Goal: Transaction & Acquisition: Book appointment/travel/reservation

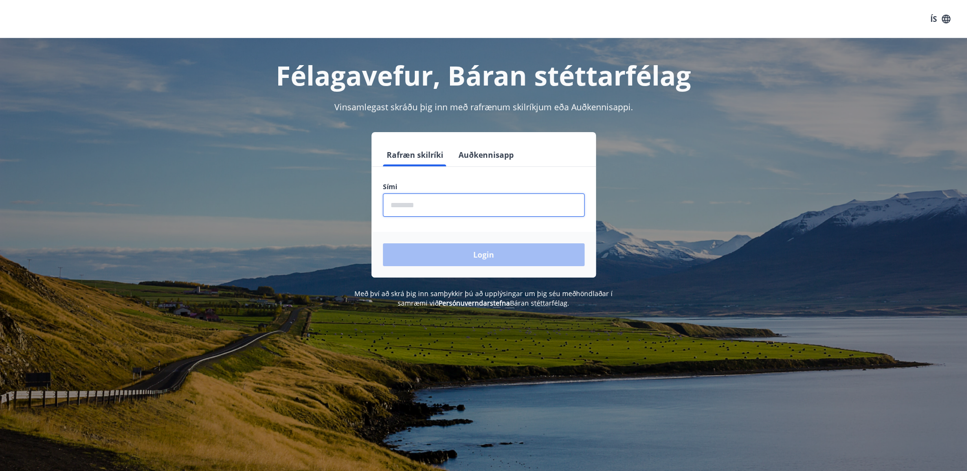
click at [433, 203] on input "phone" at bounding box center [484, 204] width 202 height 23
type input "********"
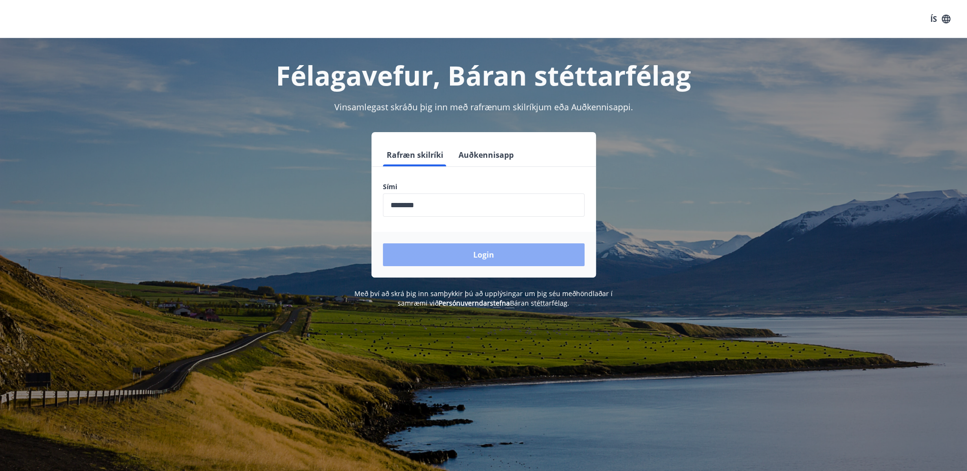
click at [522, 256] on button "Login" at bounding box center [484, 254] width 202 height 23
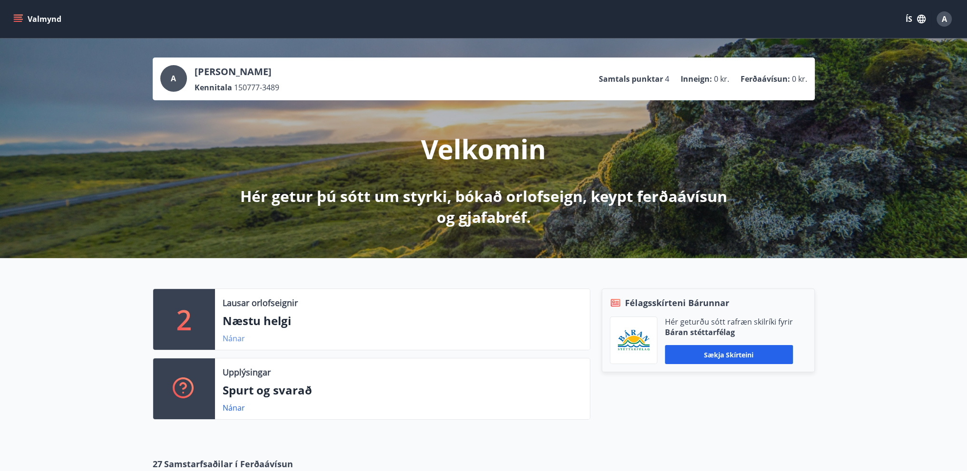
click at [239, 341] on link "Nánar" at bounding box center [233, 338] width 22 height 10
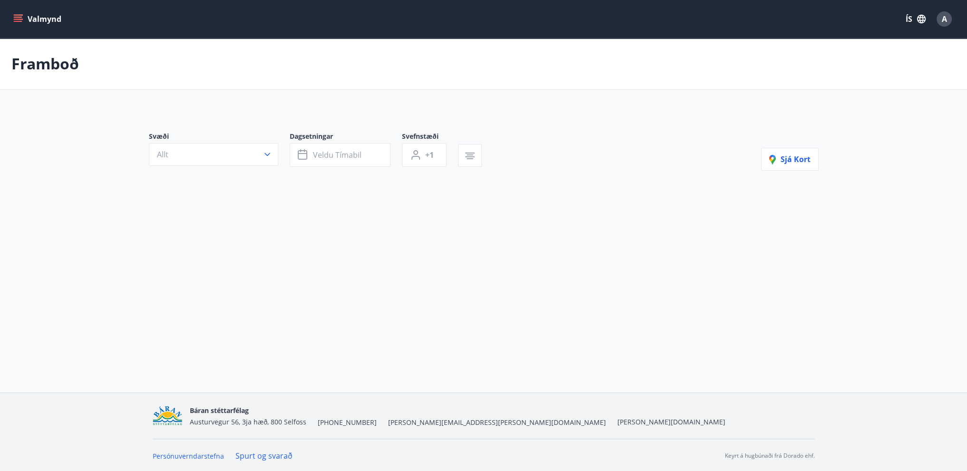
type input "*"
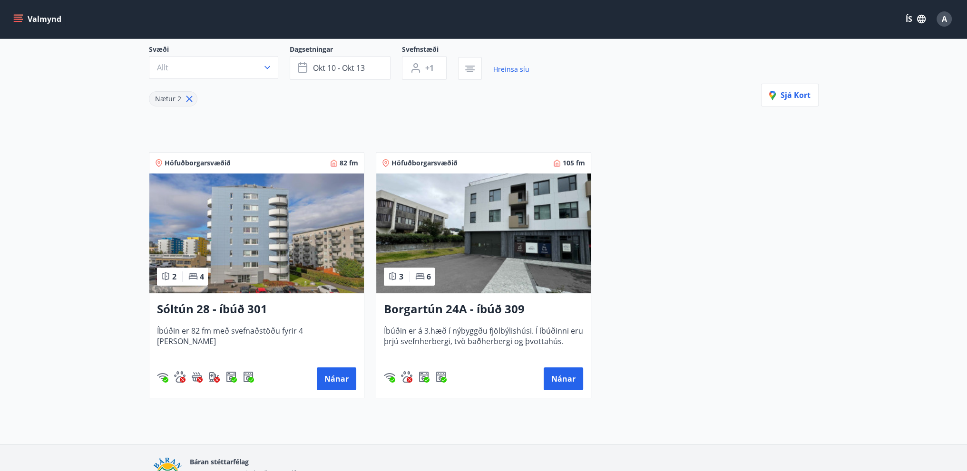
scroll to position [95, 0]
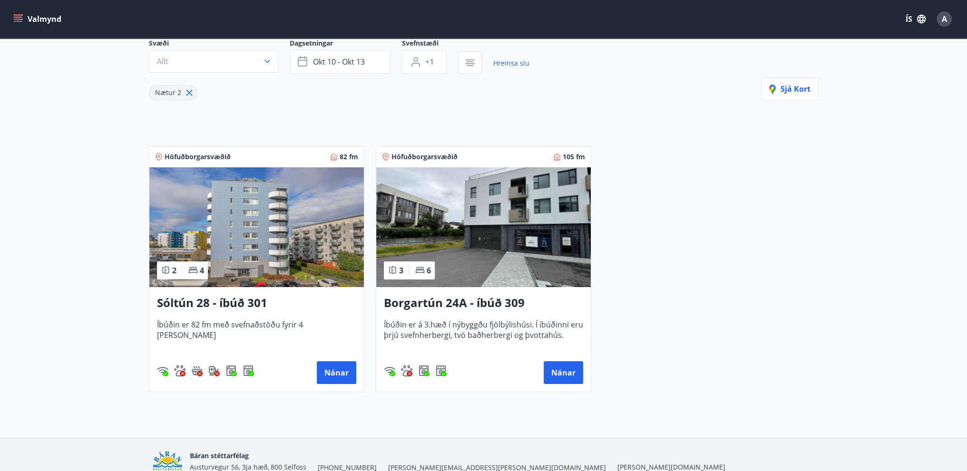
click at [193, 273] on icon at bounding box center [193, 270] width 10 height 10
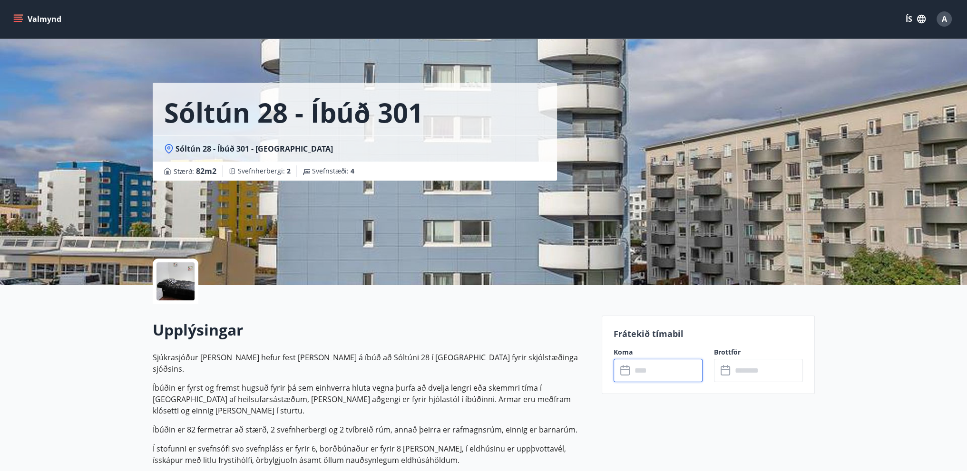
click at [633, 370] on input "text" at bounding box center [666, 370] width 71 height 23
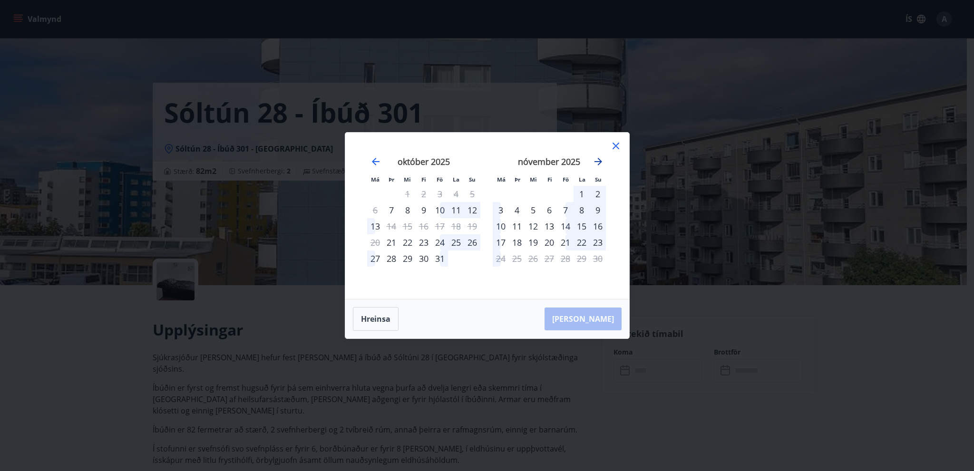
click at [597, 164] on icon "Move forward to switch to the next month." at bounding box center [597, 161] width 11 height 11
click at [377, 161] on icon "Move backward to switch to the previous month." at bounding box center [376, 162] width 8 height 8
click at [620, 149] on icon at bounding box center [615, 145] width 11 height 11
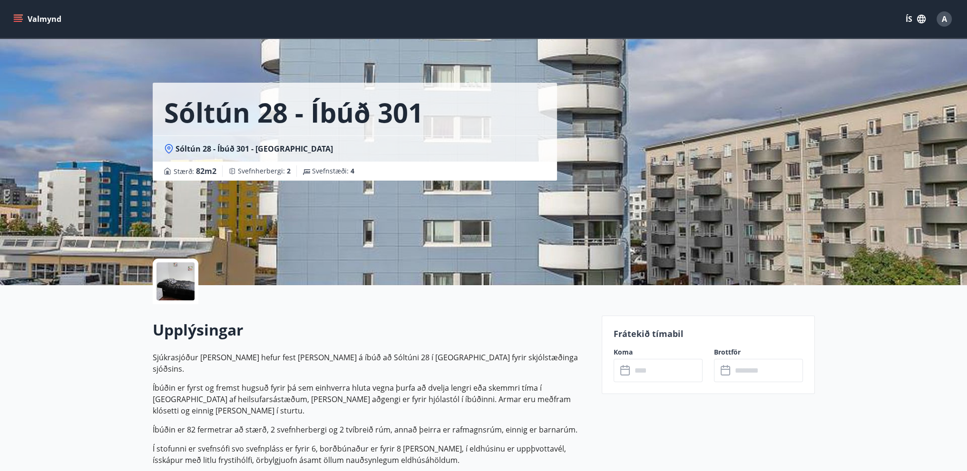
click at [184, 289] on div at bounding box center [175, 281] width 38 height 38
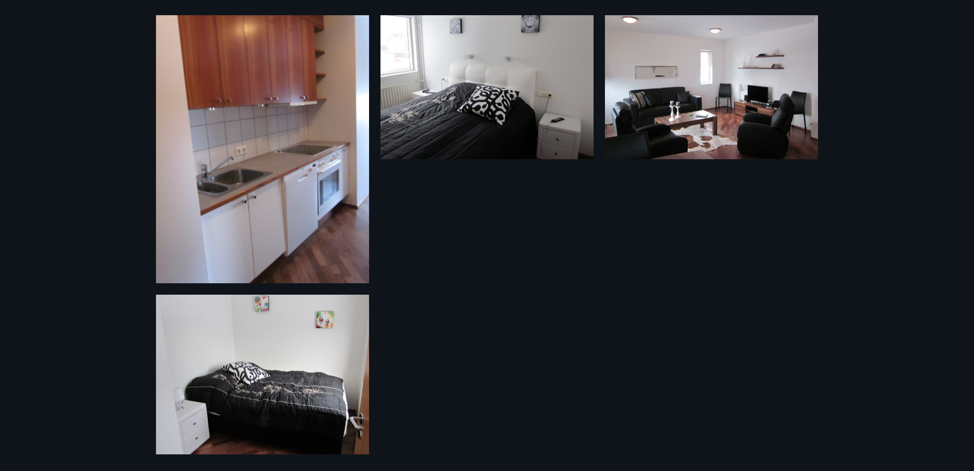
scroll to position [55, 0]
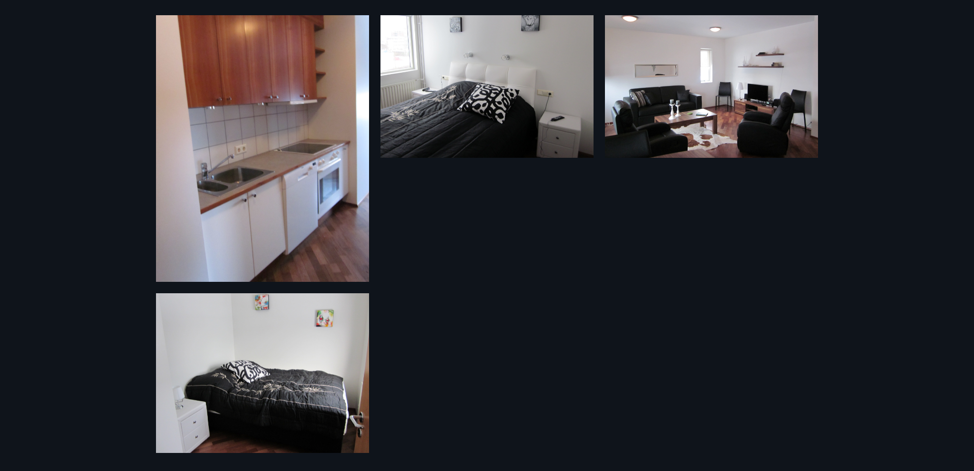
click at [299, 398] on img at bounding box center [262, 373] width 213 height 160
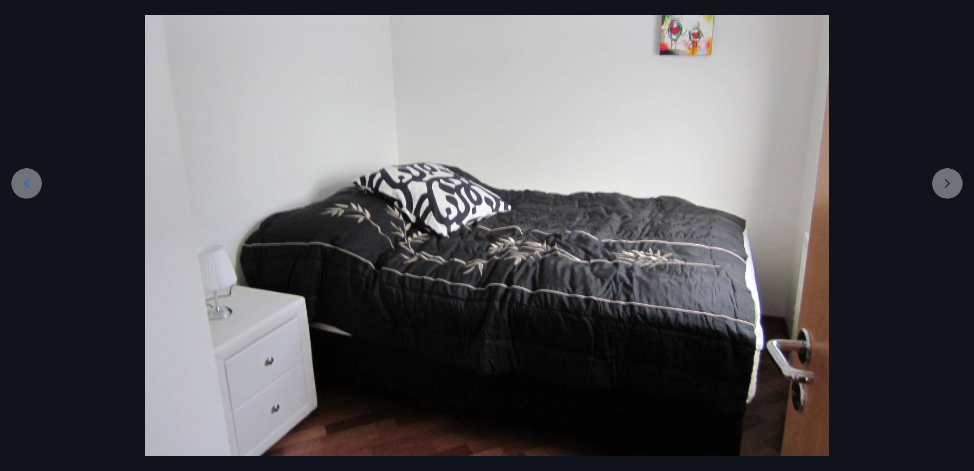
scroll to position [110, 0]
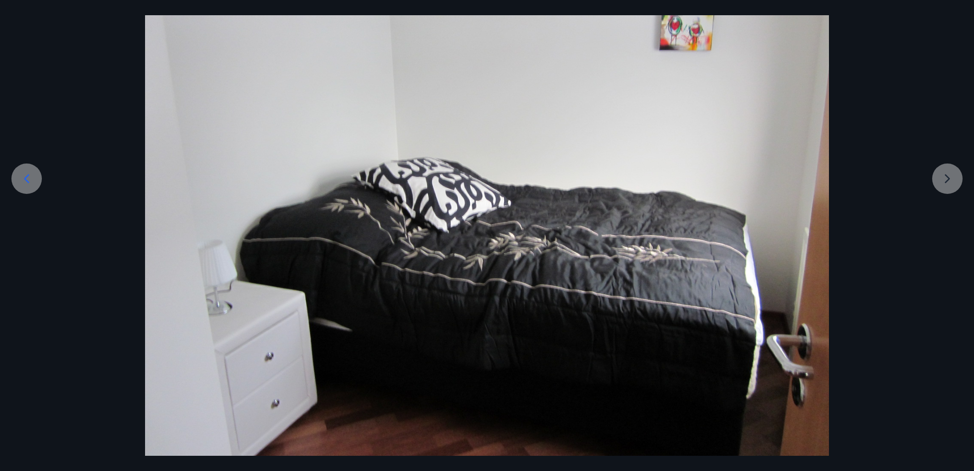
click at [951, 182] on div at bounding box center [487, 199] width 974 height 513
click at [949, 176] on div at bounding box center [487, 199] width 974 height 513
click at [26, 183] on icon at bounding box center [26, 178] width 15 height 15
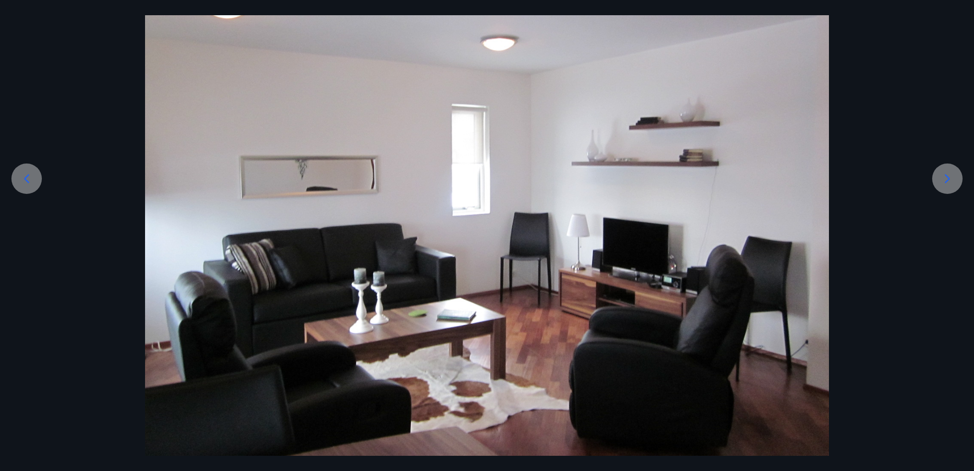
click at [26, 183] on icon at bounding box center [26, 178] width 15 height 15
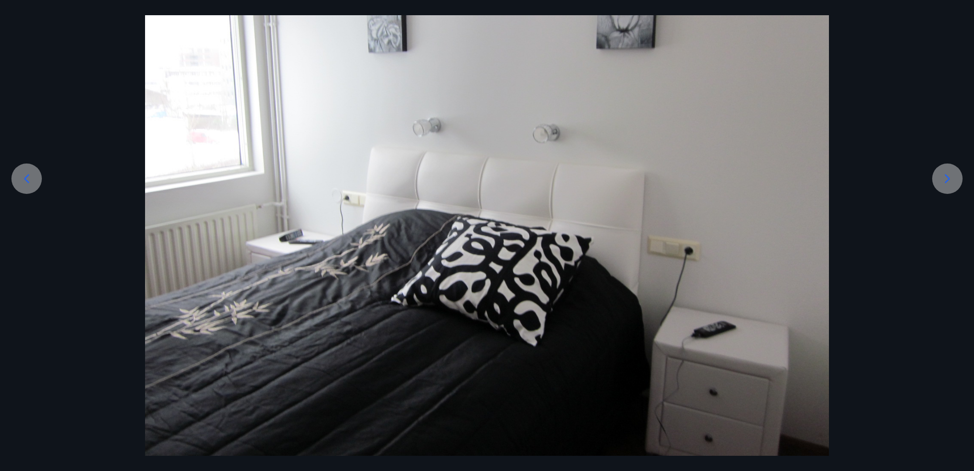
click at [26, 183] on icon at bounding box center [26, 178] width 15 height 15
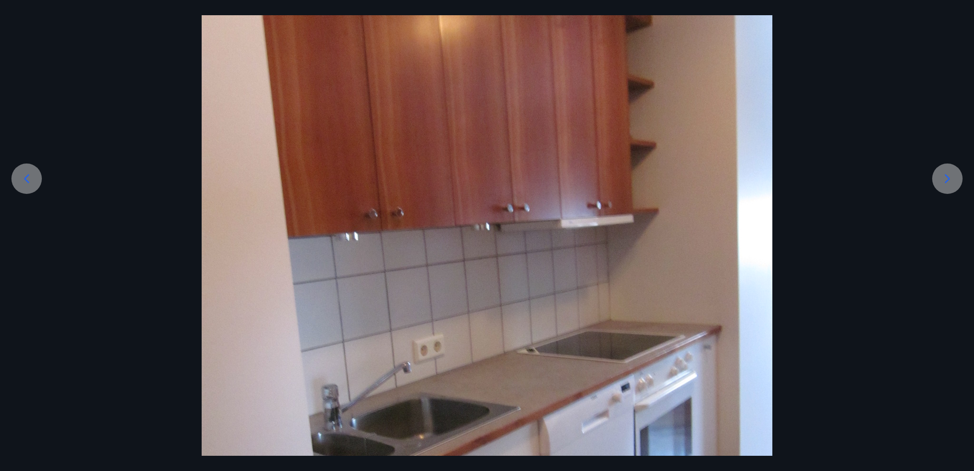
click at [26, 183] on icon at bounding box center [26, 178] width 15 height 15
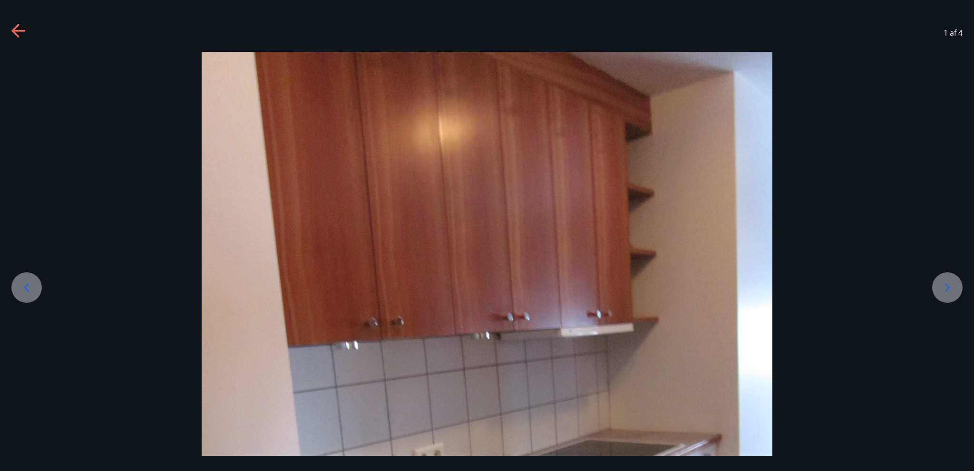
scroll to position [0, 0]
click at [941, 287] on icon at bounding box center [946, 288] width 15 height 15
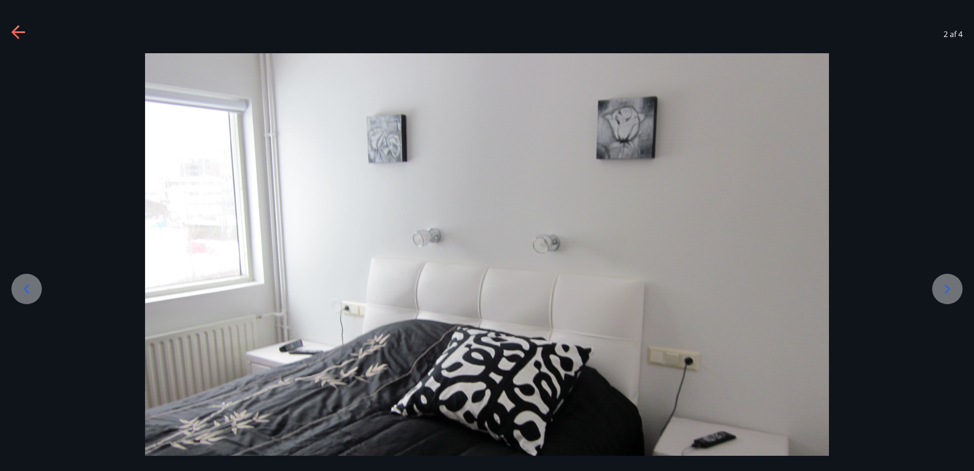
click at [941, 287] on icon at bounding box center [946, 288] width 15 height 15
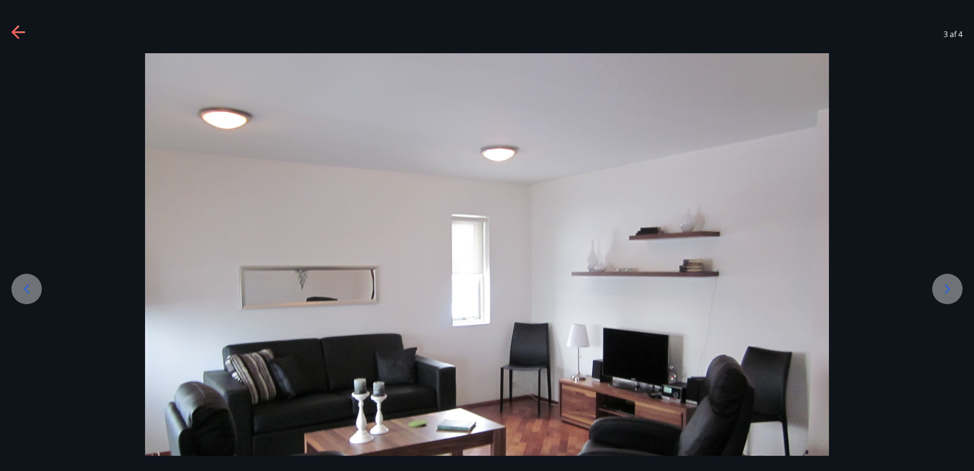
click at [941, 287] on icon at bounding box center [946, 288] width 15 height 15
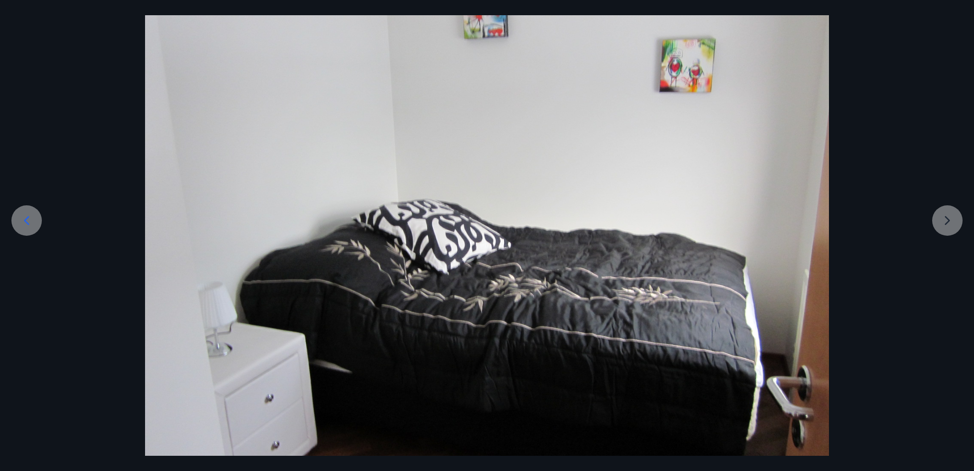
scroll to position [110, 0]
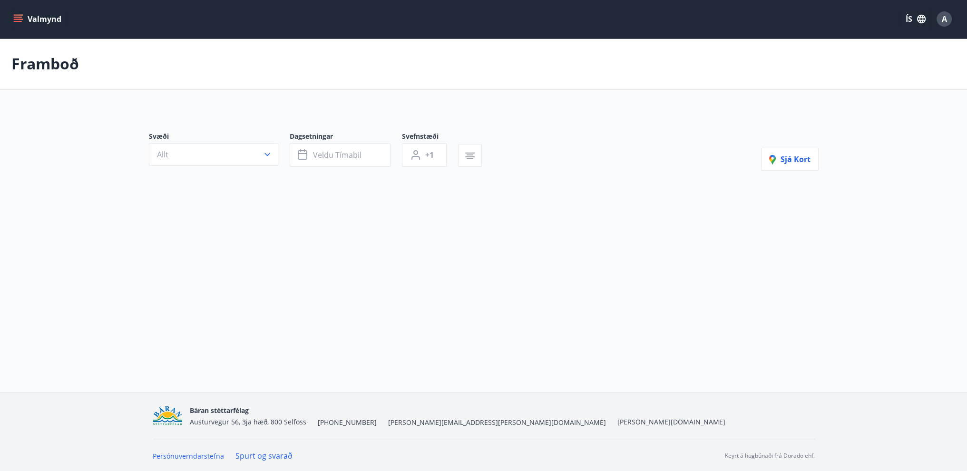
type input "*"
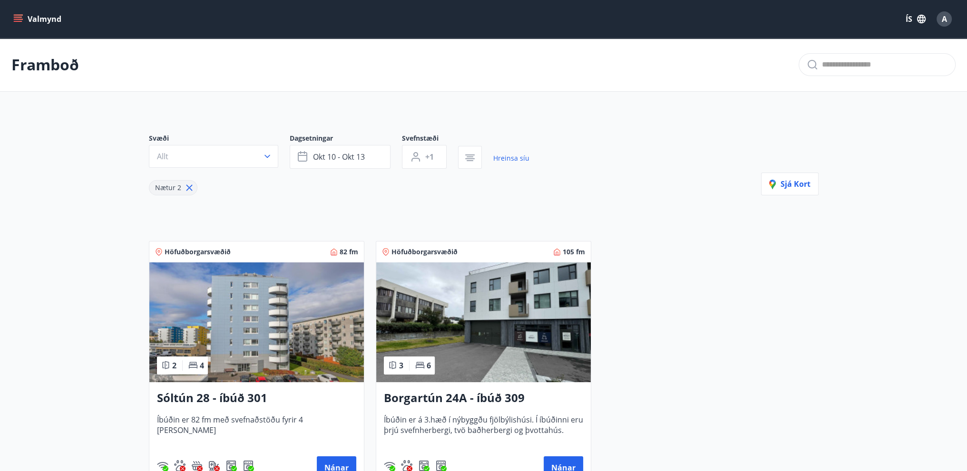
click at [500, 353] on img at bounding box center [483, 322] width 214 height 120
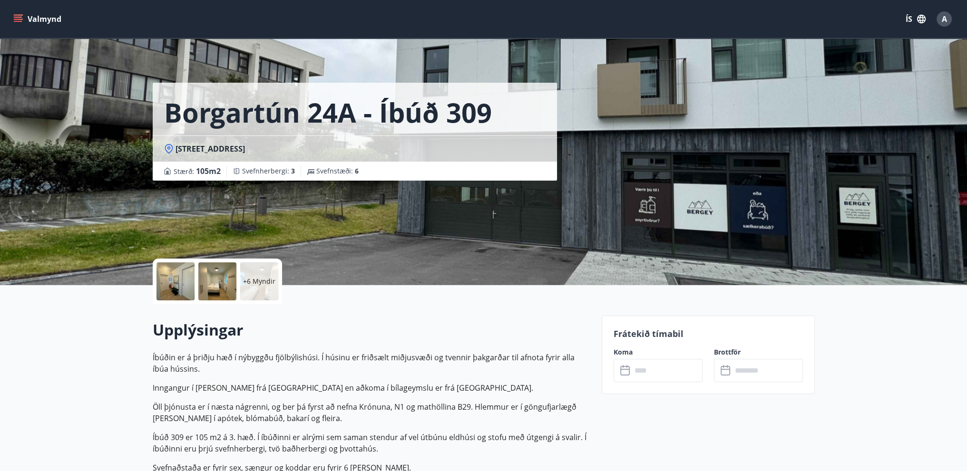
click at [227, 287] on div at bounding box center [217, 281] width 38 height 38
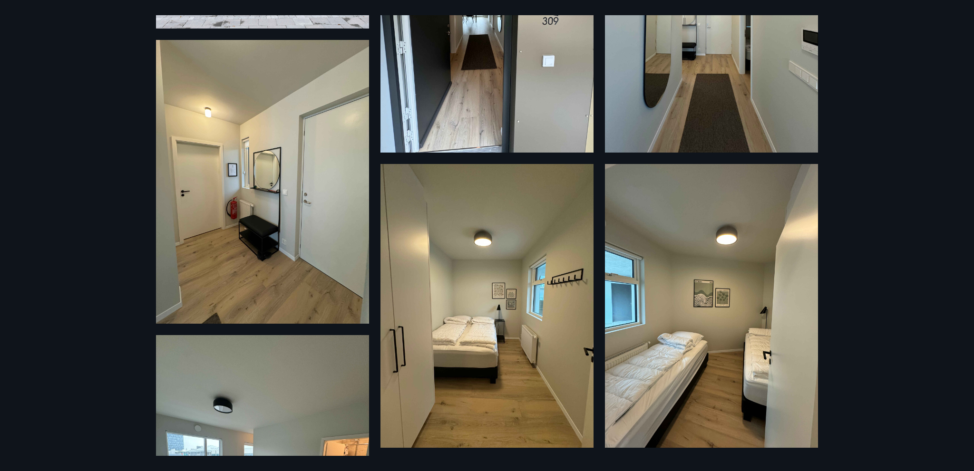
scroll to position [190, 0]
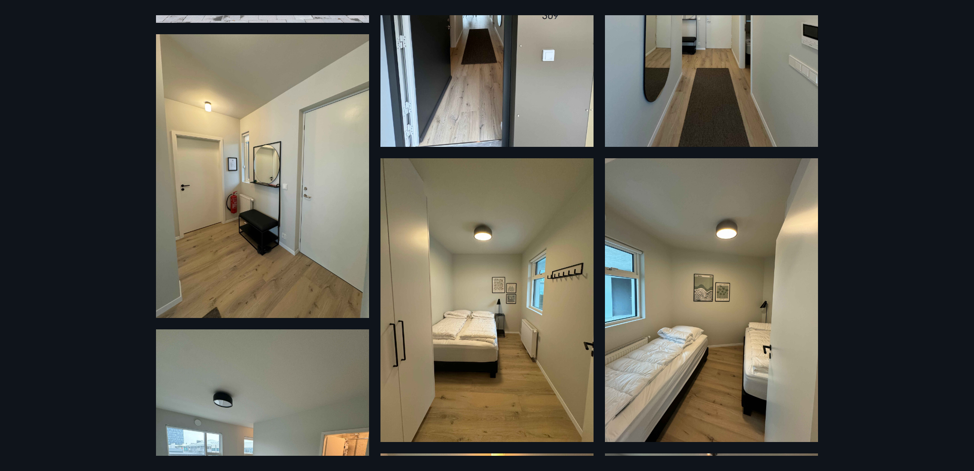
click at [526, 357] on img at bounding box center [486, 300] width 213 height 284
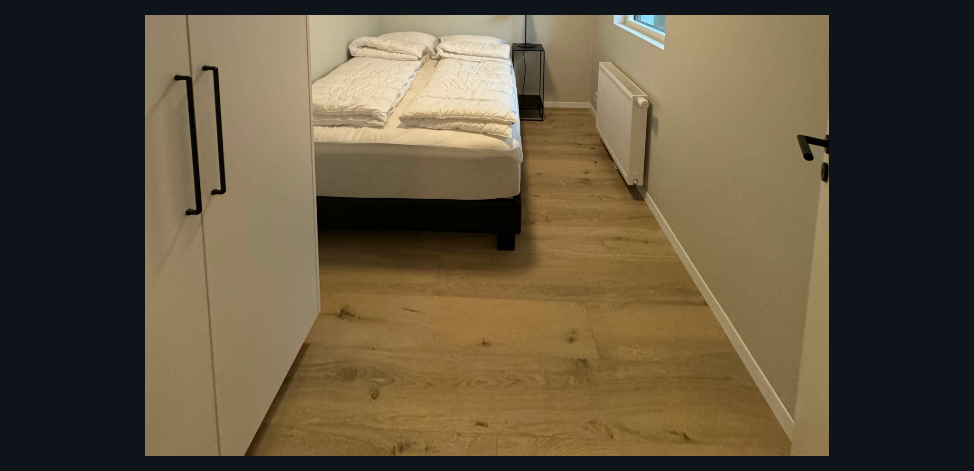
scroll to position [223, 0]
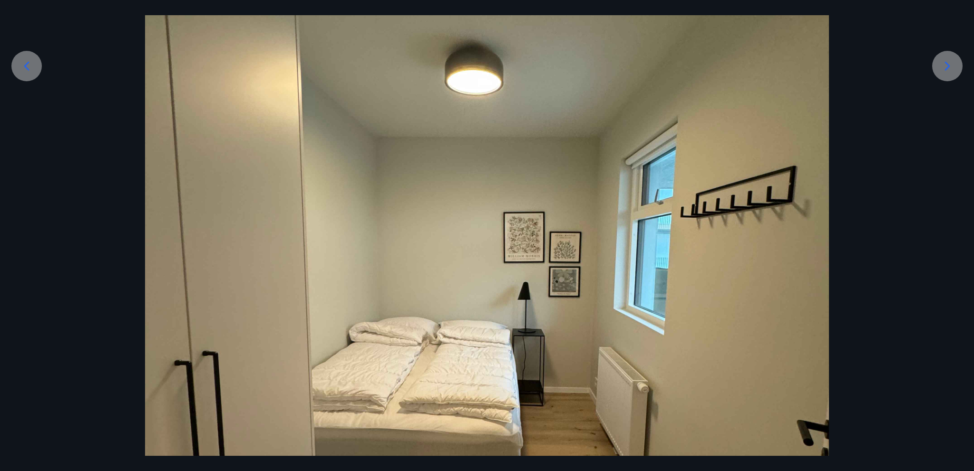
click at [945, 66] on icon at bounding box center [946, 65] width 15 height 15
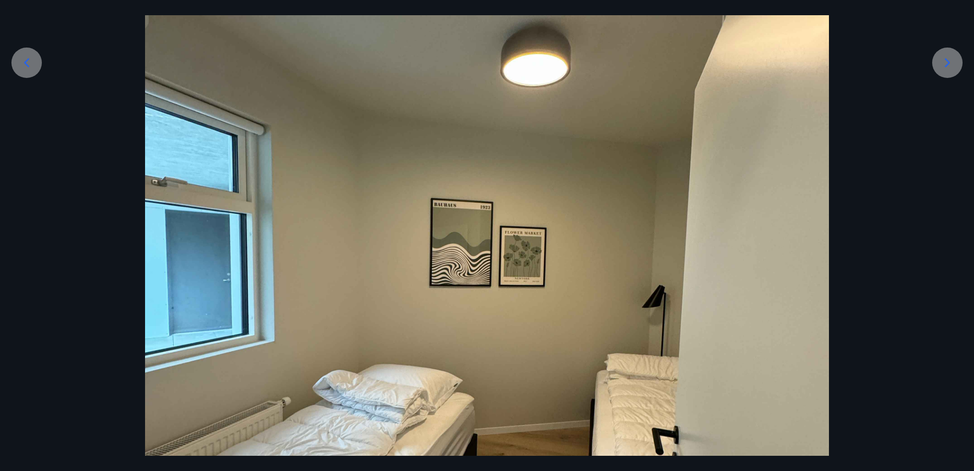
scroll to position [175, 0]
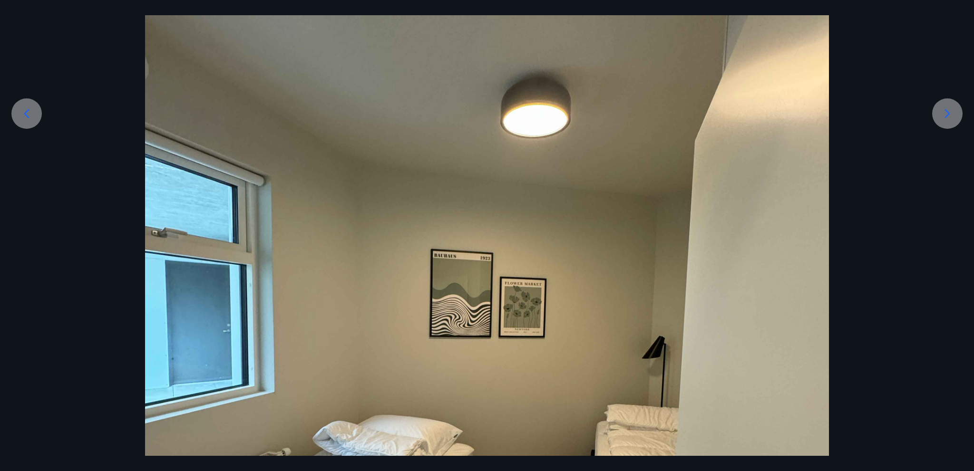
click at [950, 114] on icon at bounding box center [946, 113] width 15 height 15
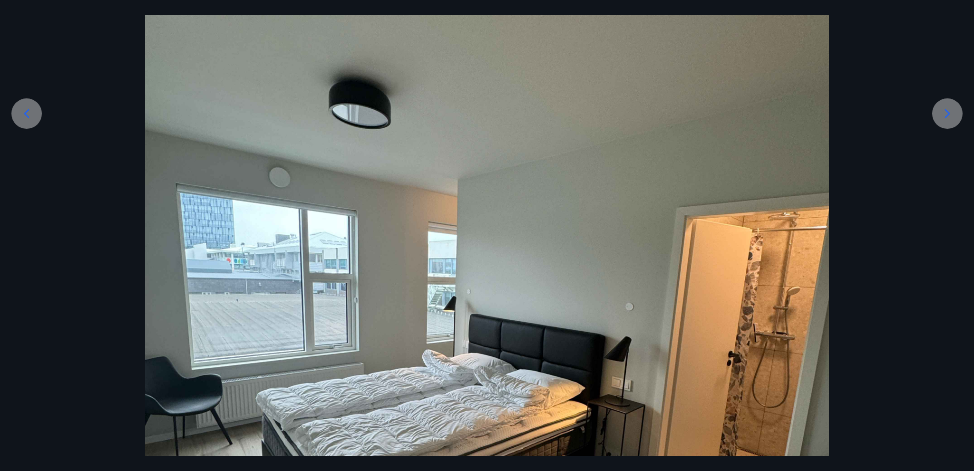
click at [950, 114] on icon at bounding box center [946, 113] width 15 height 15
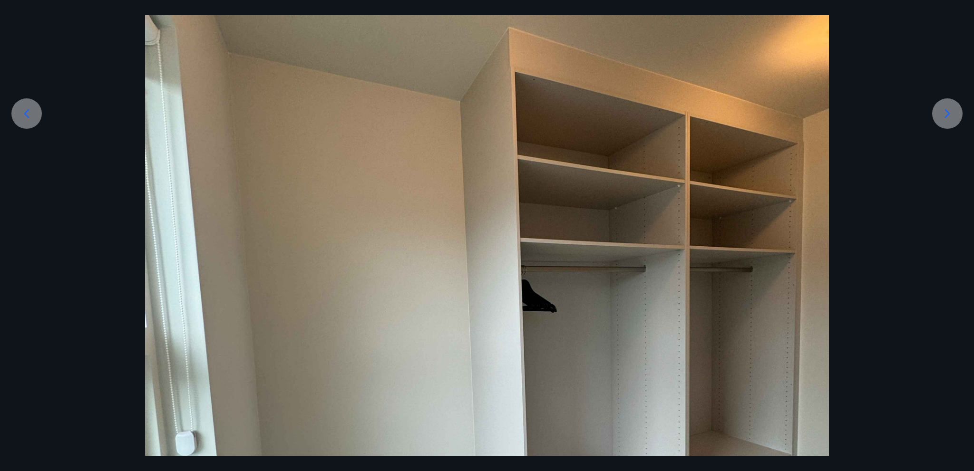
click at [950, 114] on icon at bounding box center [946, 113] width 15 height 15
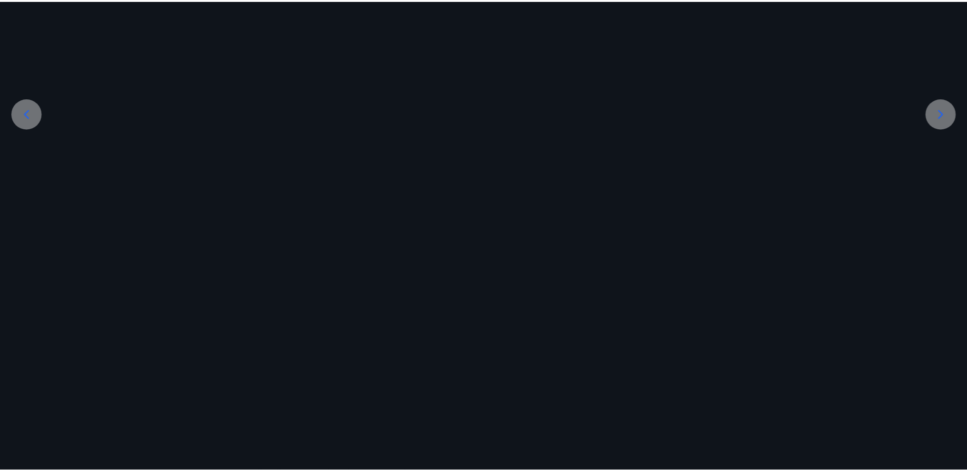
scroll to position [110, 0]
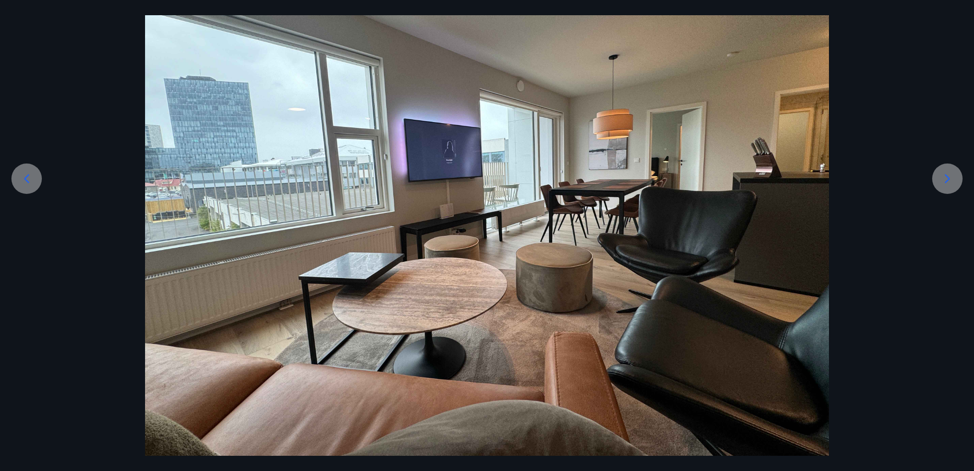
click at [950, 114] on div at bounding box center [487, 199] width 974 height 513
click at [947, 176] on icon at bounding box center [947, 178] width 5 height 9
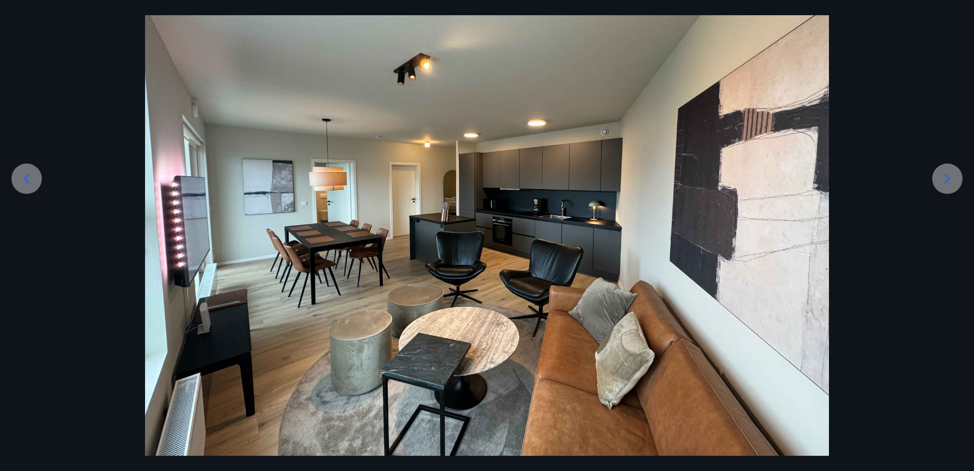
click at [947, 176] on icon at bounding box center [947, 178] width 5 height 9
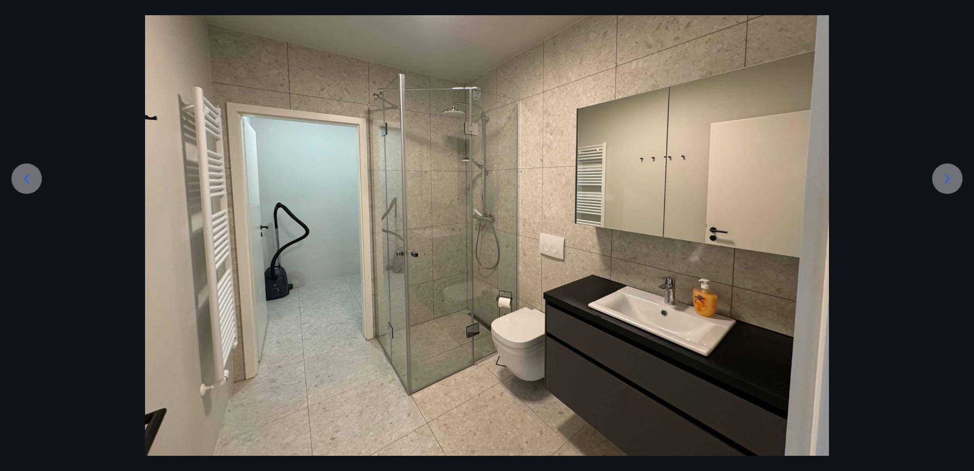
click at [947, 176] on icon at bounding box center [947, 178] width 5 height 9
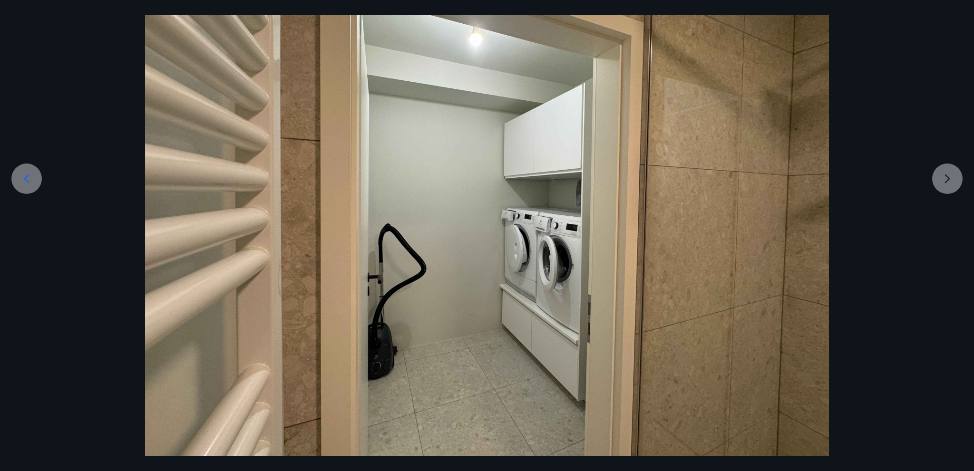
click at [947, 176] on div at bounding box center [487, 199] width 974 height 513
click at [938, 178] on div at bounding box center [487, 199] width 974 height 513
click at [21, 180] on icon at bounding box center [26, 178] width 15 height 15
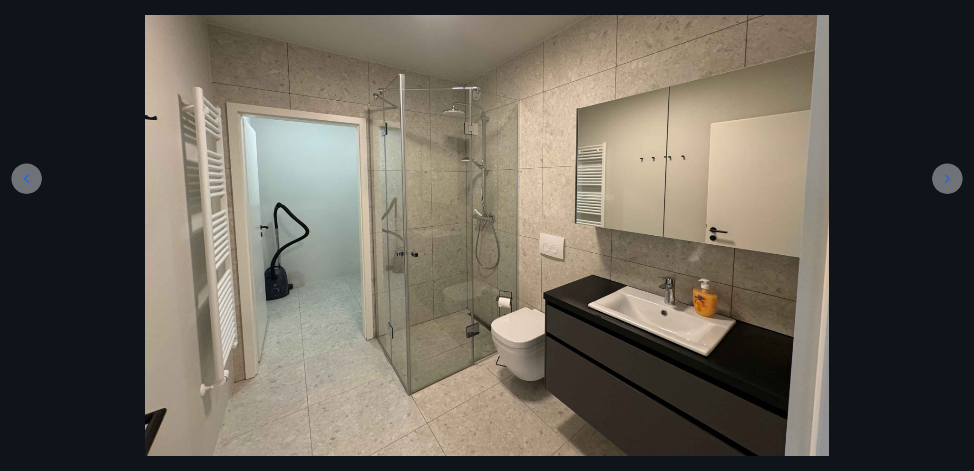
click at [21, 180] on icon at bounding box center [26, 178] width 15 height 15
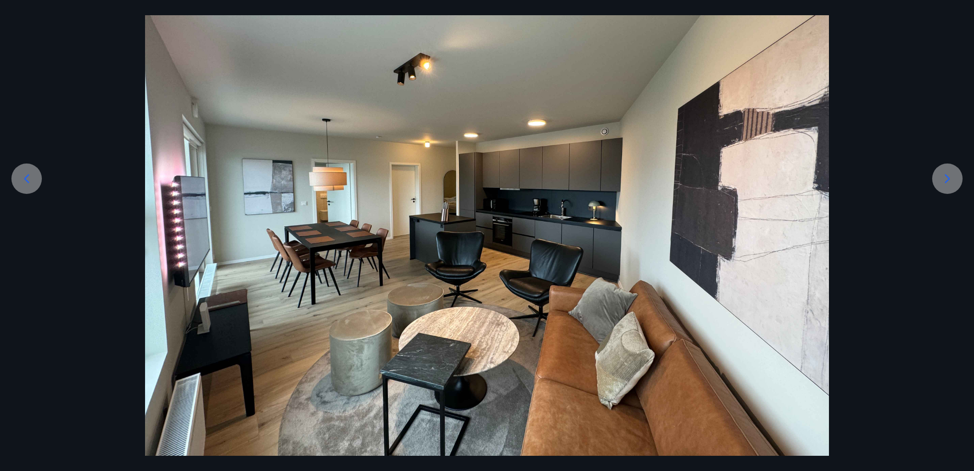
click at [21, 180] on icon at bounding box center [26, 178] width 15 height 15
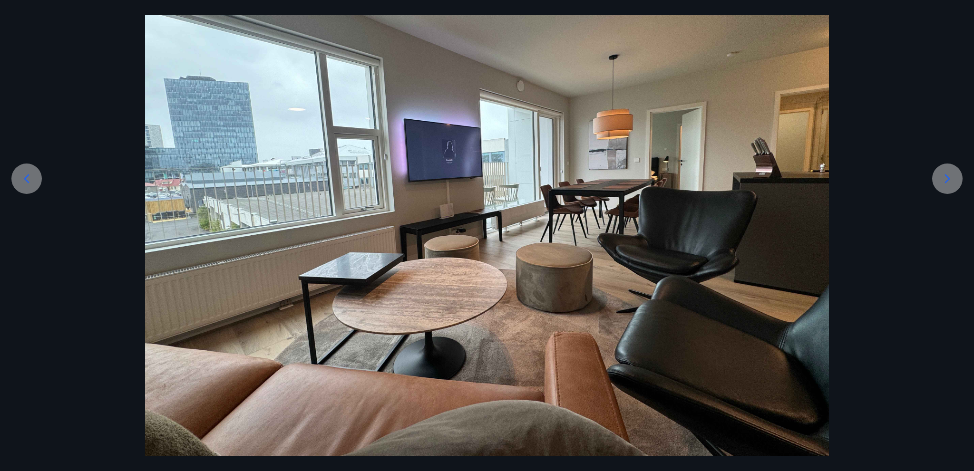
click at [21, 180] on icon at bounding box center [26, 178] width 15 height 15
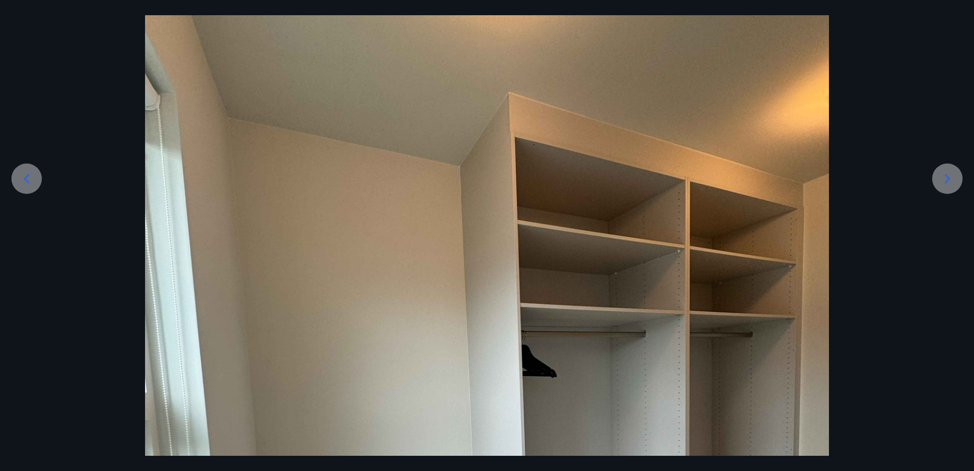
click at [21, 180] on icon at bounding box center [26, 178] width 15 height 15
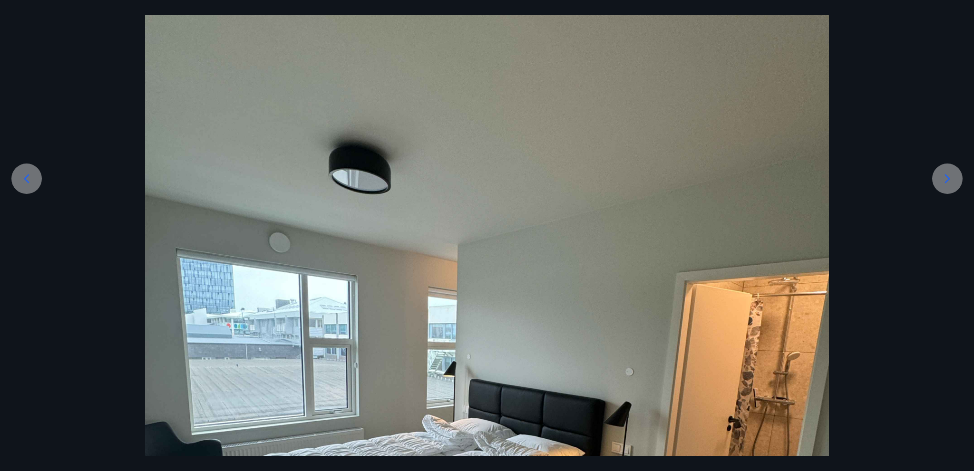
click at [21, 180] on icon at bounding box center [26, 178] width 15 height 15
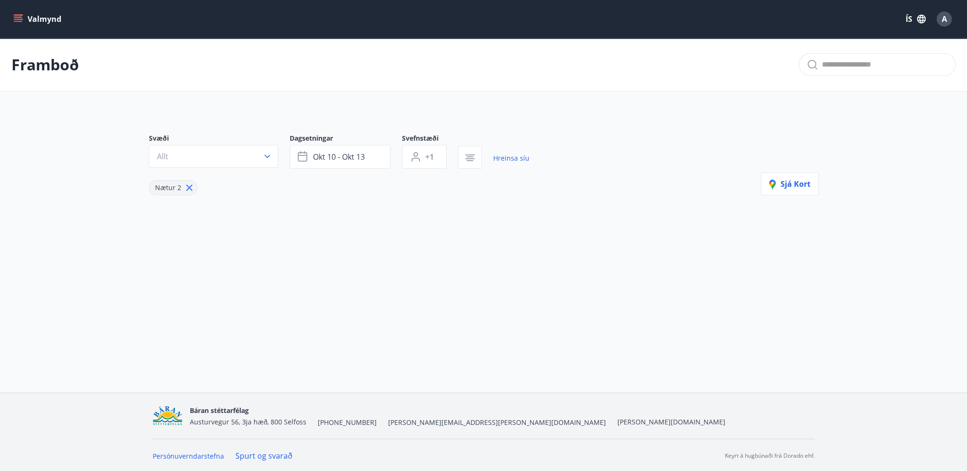
type input "*"
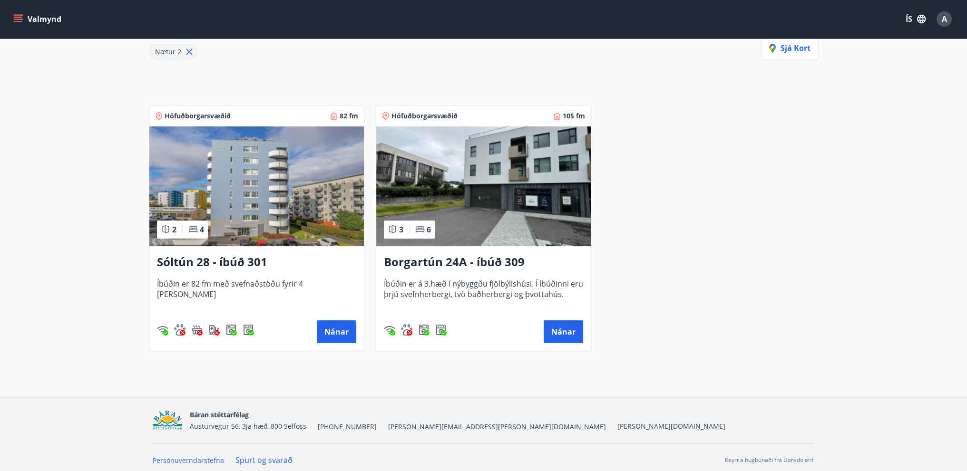
scroll to position [141, 0]
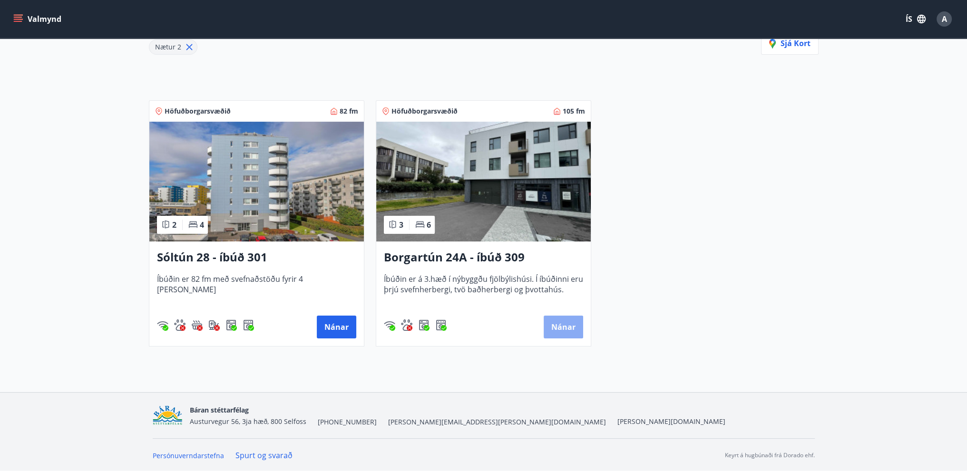
click at [561, 332] on button "Nánar" at bounding box center [562, 327] width 39 height 23
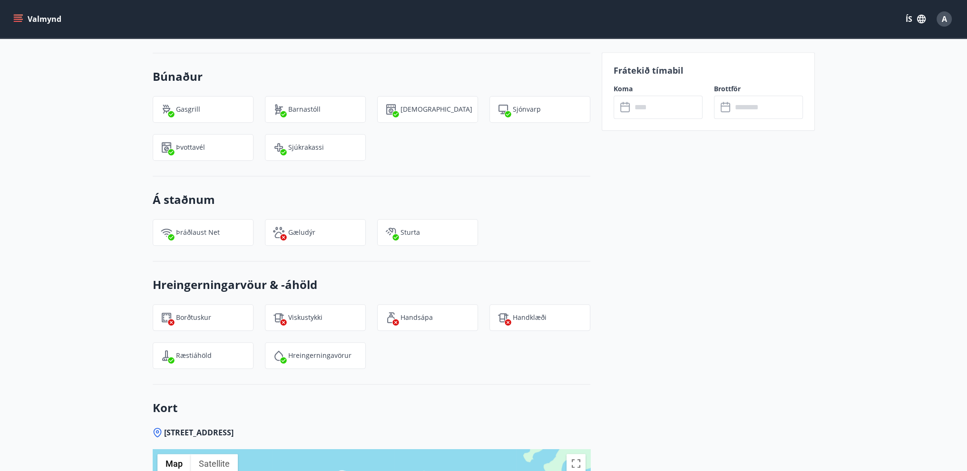
scroll to position [1242, 0]
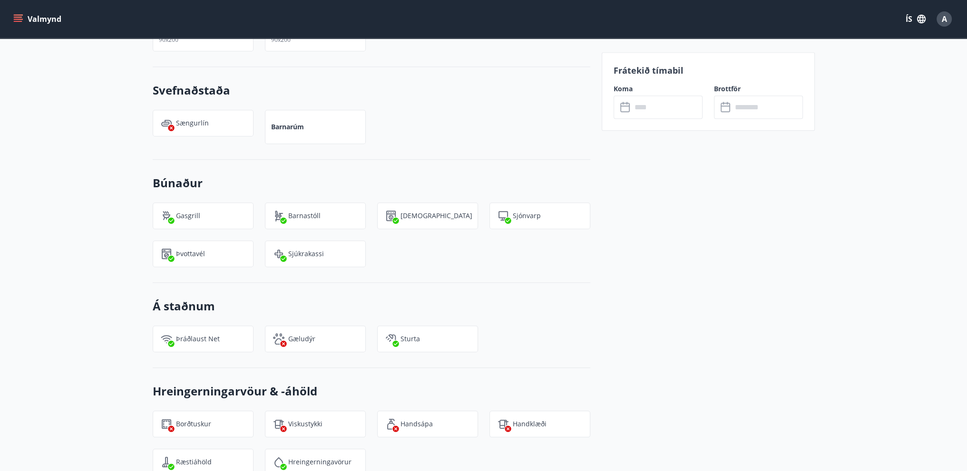
click at [627, 110] on icon at bounding box center [625, 107] width 11 height 11
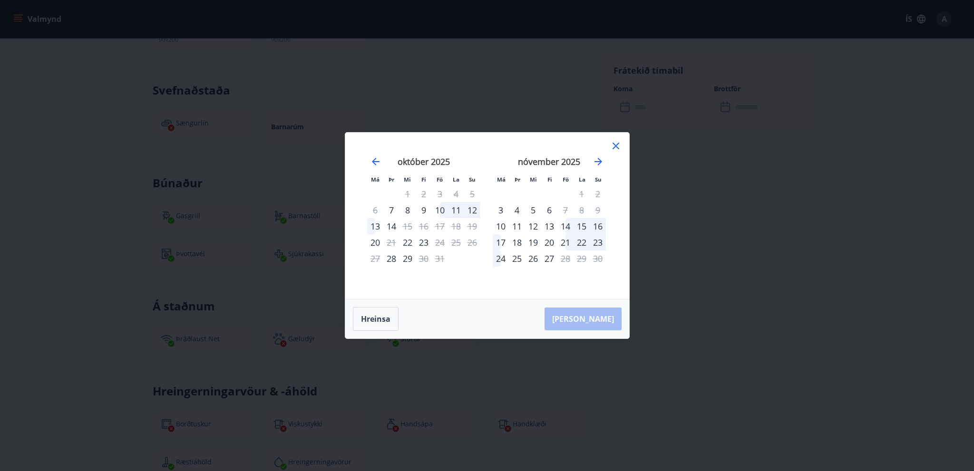
click at [567, 243] on div "21" at bounding box center [565, 242] width 16 height 16
click at [534, 243] on div "19" at bounding box center [533, 242] width 16 height 16
click at [500, 227] on div "10" at bounding box center [501, 226] width 16 height 16
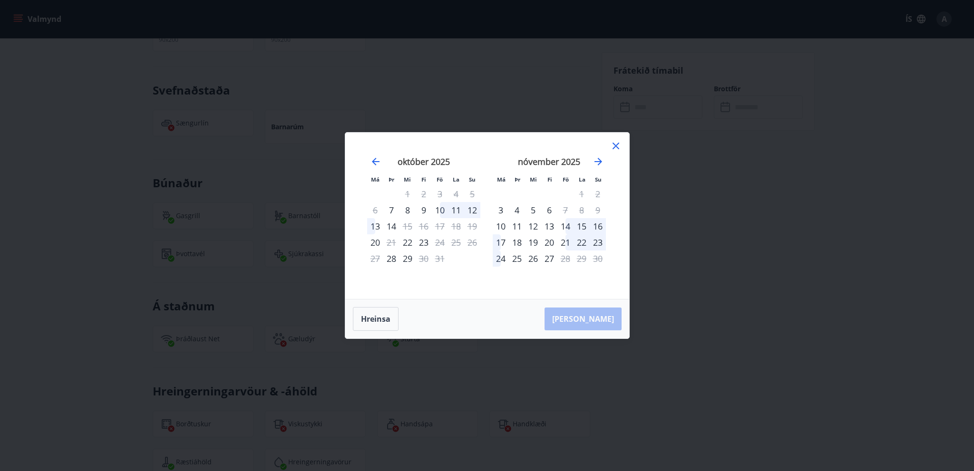
click at [520, 261] on div "25" at bounding box center [517, 259] width 16 height 16
click at [598, 161] on icon "Move forward to switch to the next month." at bounding box center [598, 162] width 8 height 8
click at [597, 161] on icon "Move forward to switch to the next month." at bounding box center [598, 162] width 8 height 8
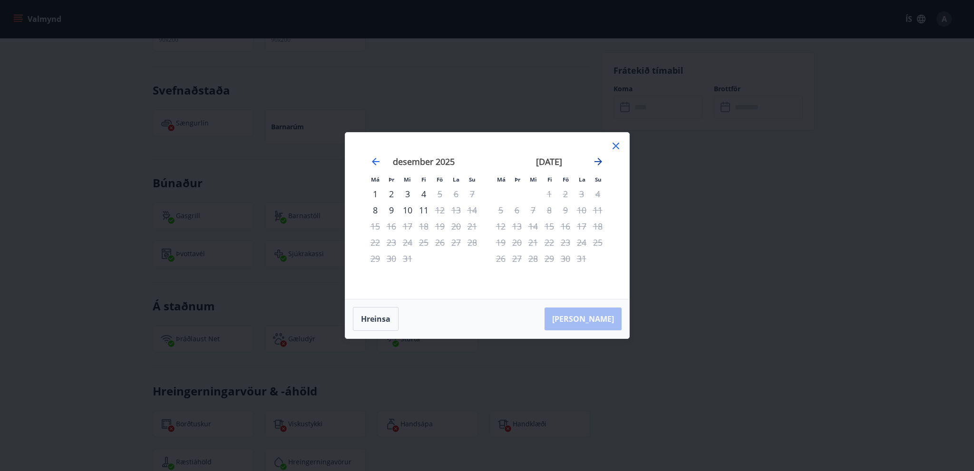
click at [597, 161] on icon "Move forward to switch to the next month." at bounding box center [598, 162] width 8 height 8
click at [378, 164] on icon "Move backward to switch to the previous month." at bounding box center [375, 161] width 11 height 11
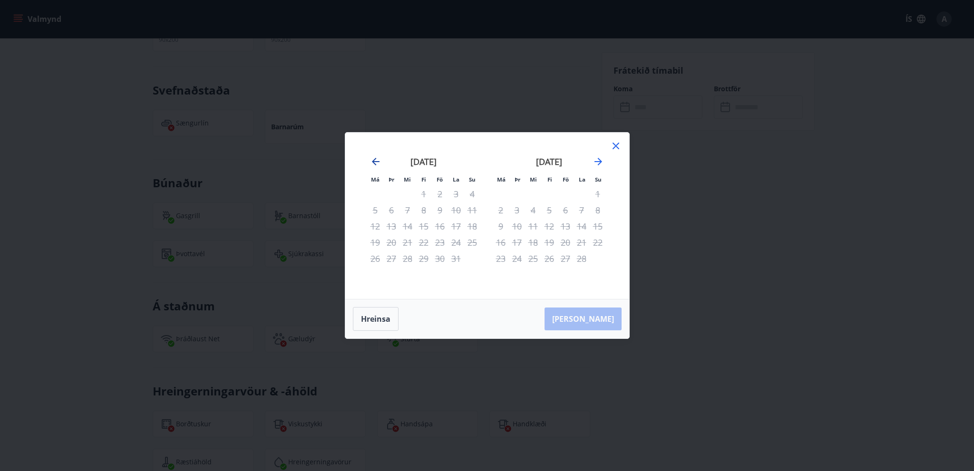
click at [379, 164] on icon "Move backward to switch to the previous month." at bounding box center [375, 161] width 11 height 11
click at [611, 144] on icon at bounding box center [615, 145] width 11 height 11
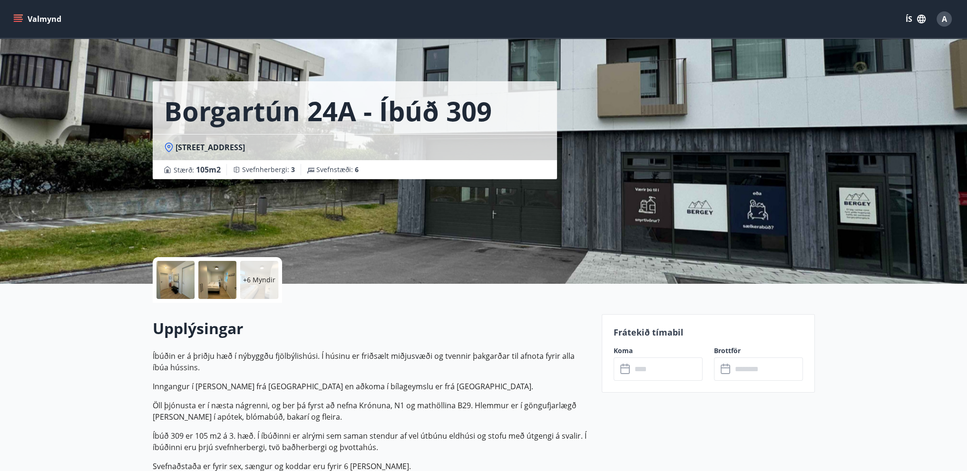
scroll to position [0, 0]
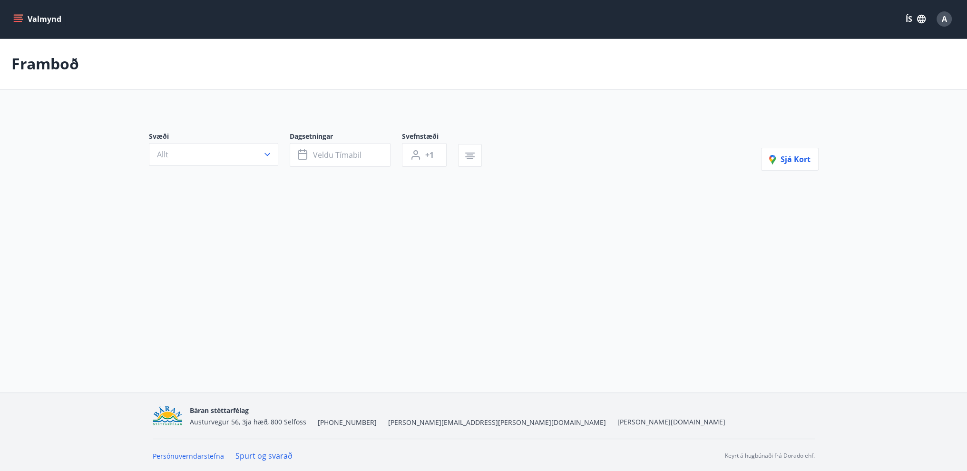
type input "*"
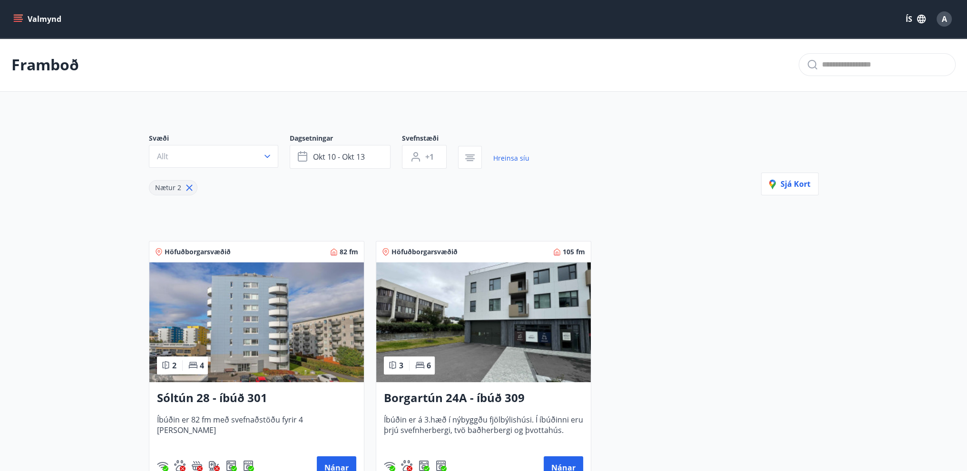
click at [19, 19] on icon "menu" at bounding box center [19, 19] width 10 height 1
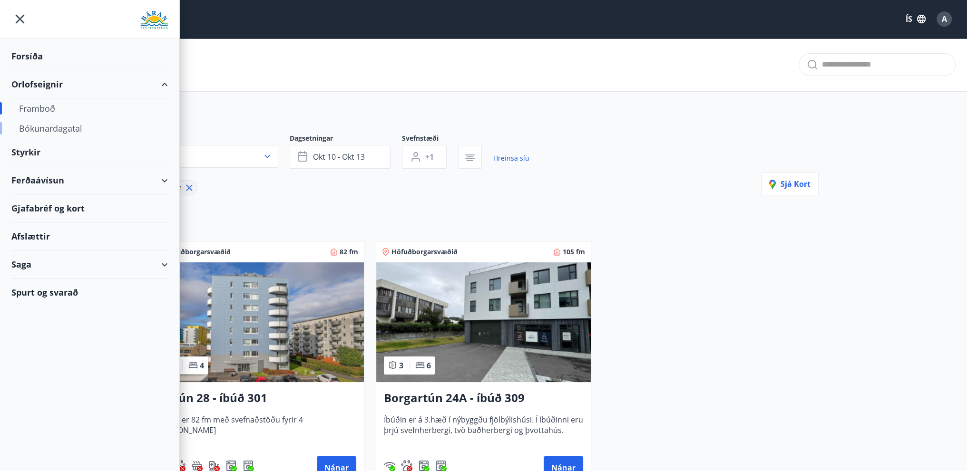
click at [78, 129] on div "Bókunardagatal" at bounding box center [89, 128] width 141 height 20
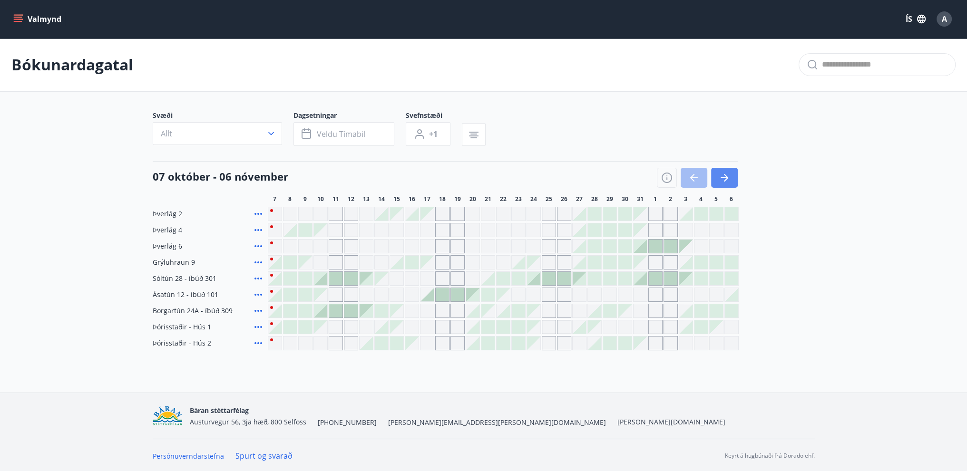
click at [727, 178] on icon "button" at bounding box center [723, 177] width 11 height 11
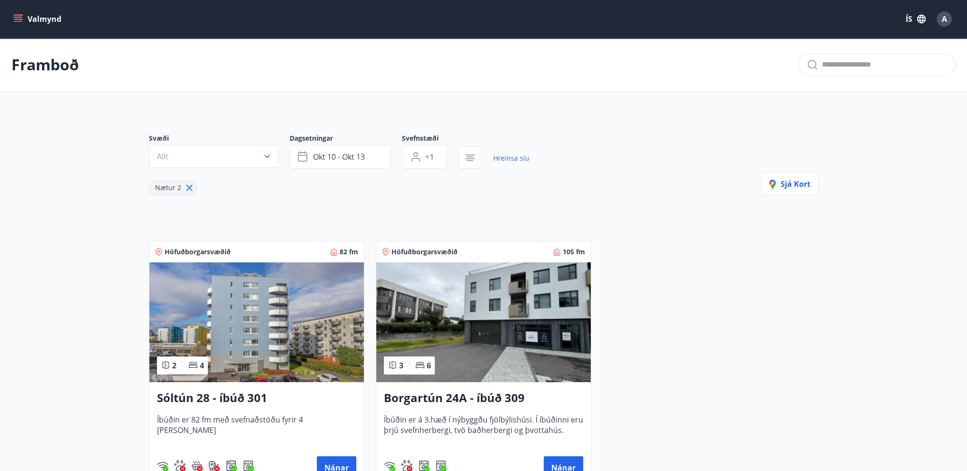
click at [19, 21] on icon "menu" at bounding box center [18, 21] width 9 height 1
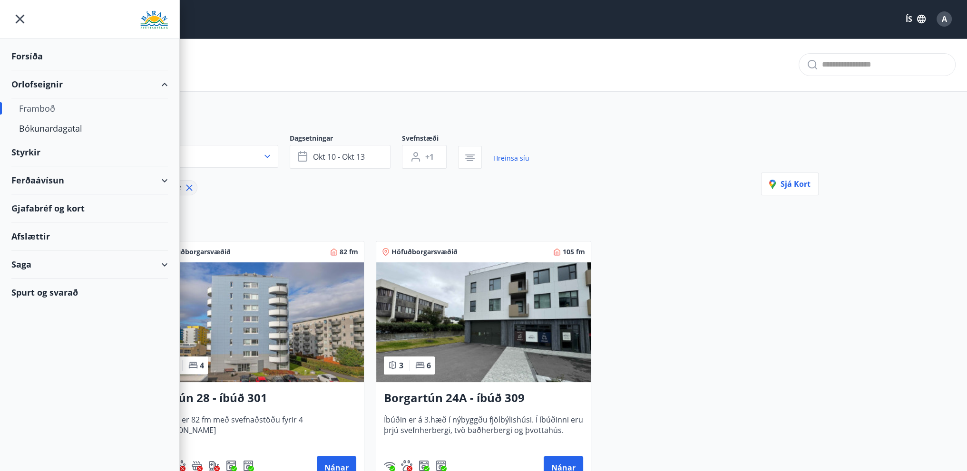
click at [31, 109] on div "Framboð" at bounding box center [89, 108] width 141 height 20
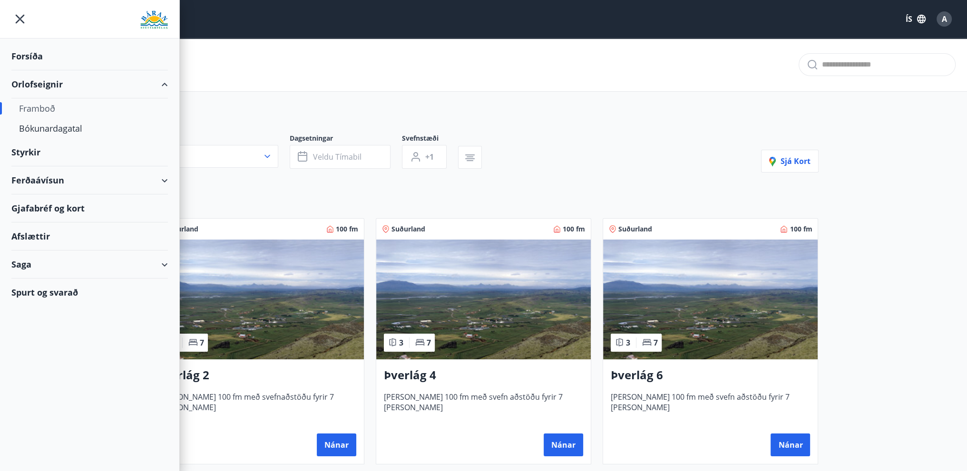
type input "*"
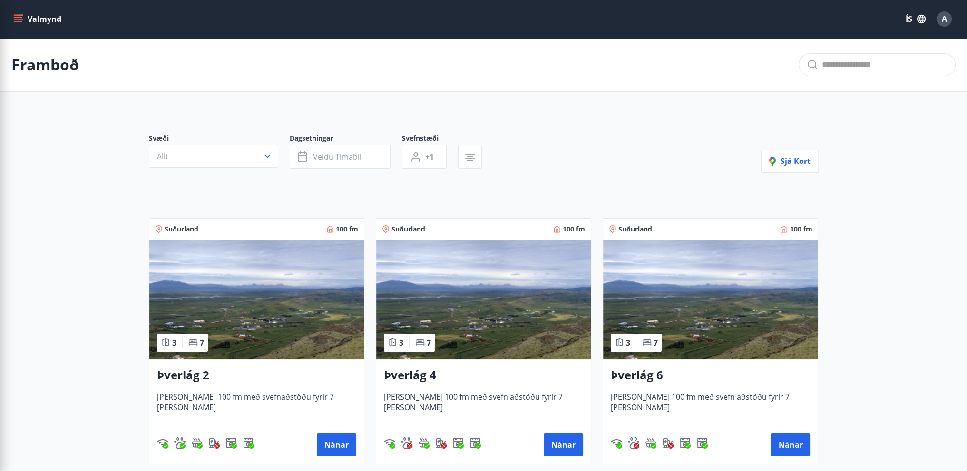
click at [249, 72] on div "Framboð" at bounding box center [483, 65] width 967 height 54
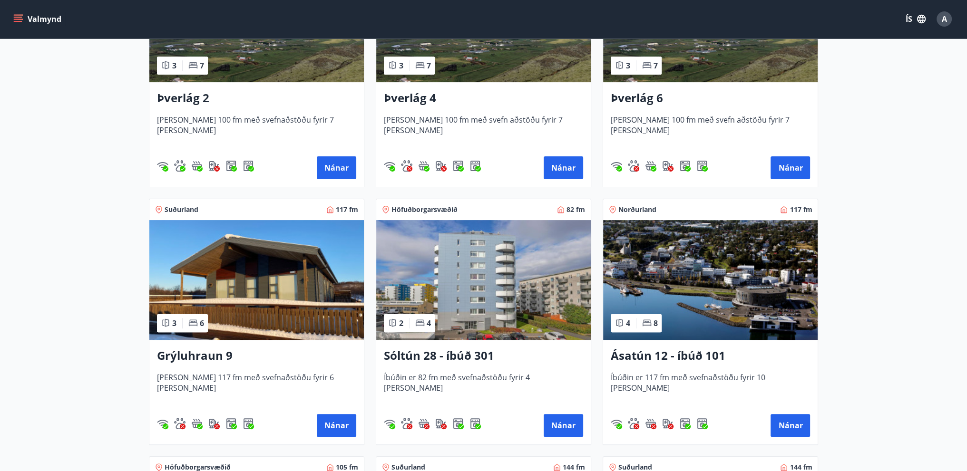
scroll to position [285, 0]
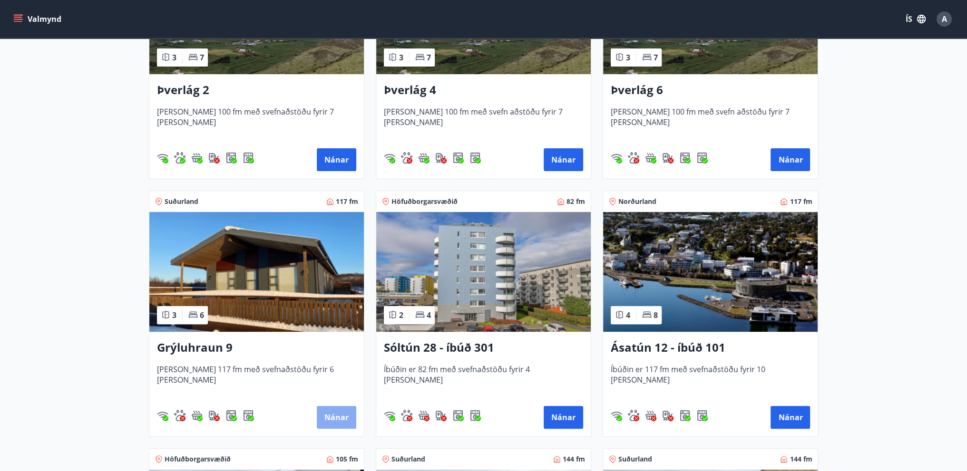
click at [346, 420] on button "Nánar" at bounding box center [336, 417] width 39 height 23
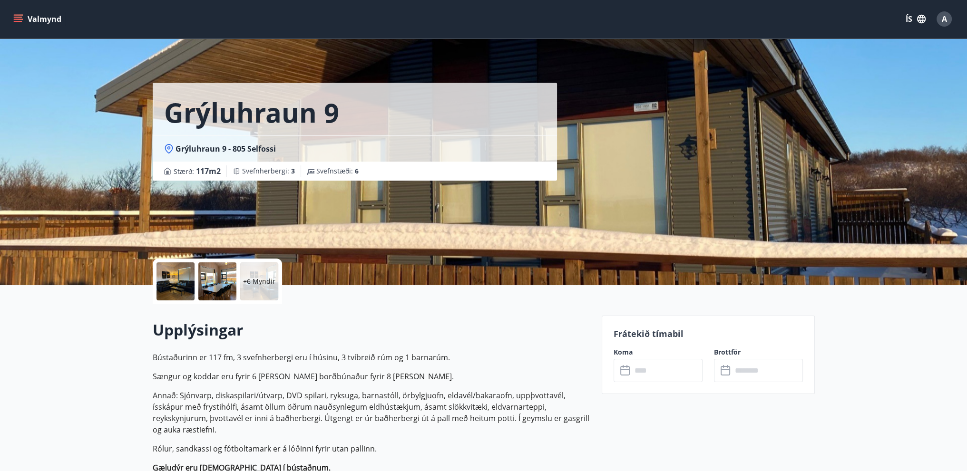
click at [224, 286] on div at bounding box center [217, 281] width 38 height 38
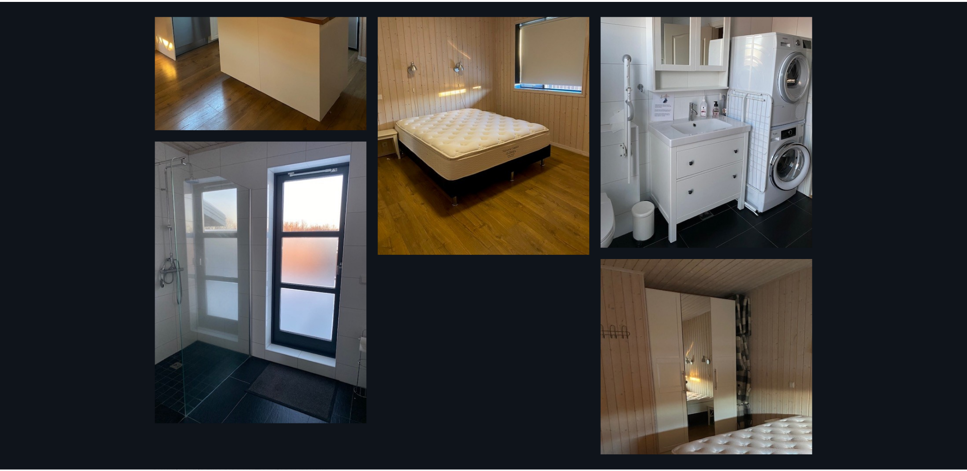
scroll to position [646, 0]
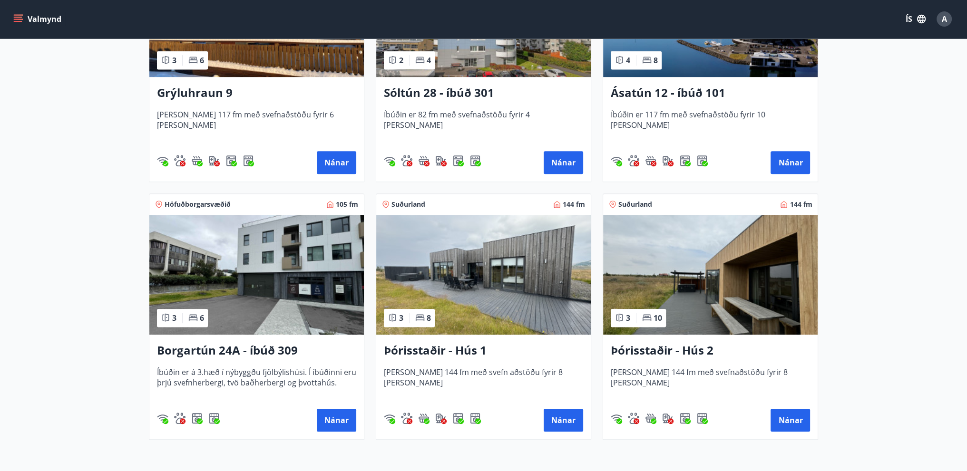
scroll to position [538, 0]
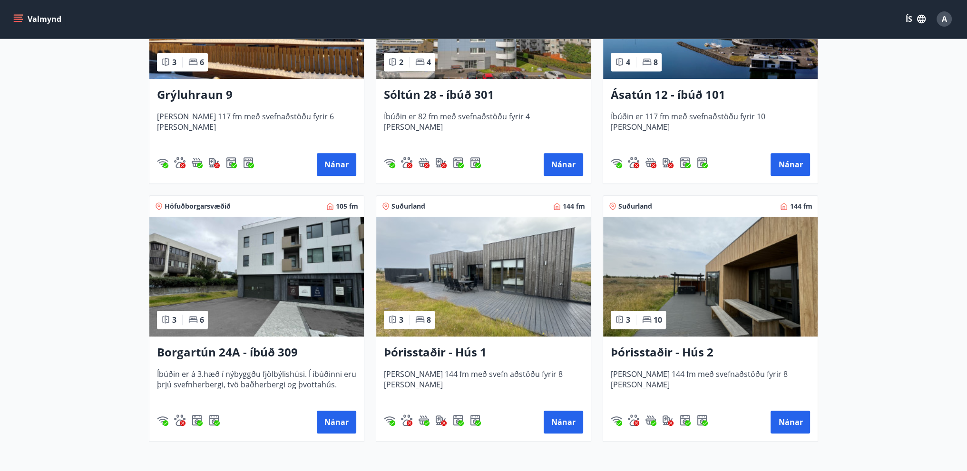
click at [474, 298] on img at bounding box center [483, 277] width 214 height 120
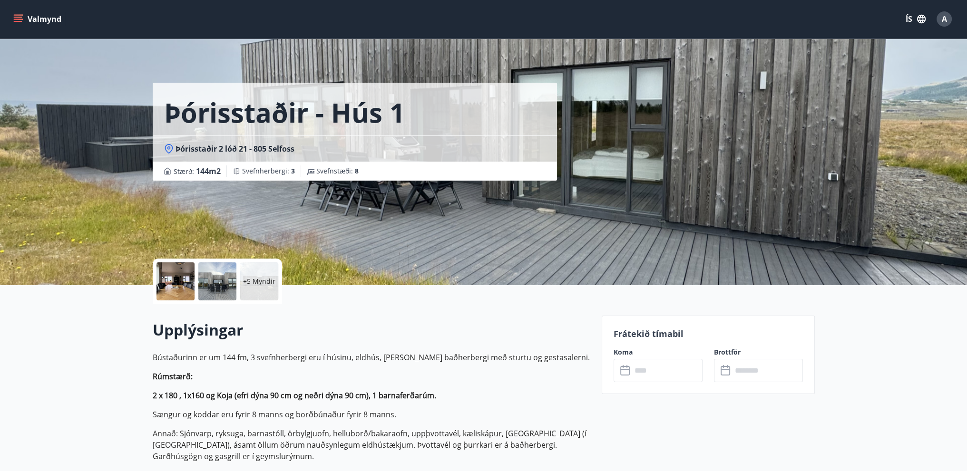
click at [181, 284] on div at bounding box center [175, 281] width 38 height 38
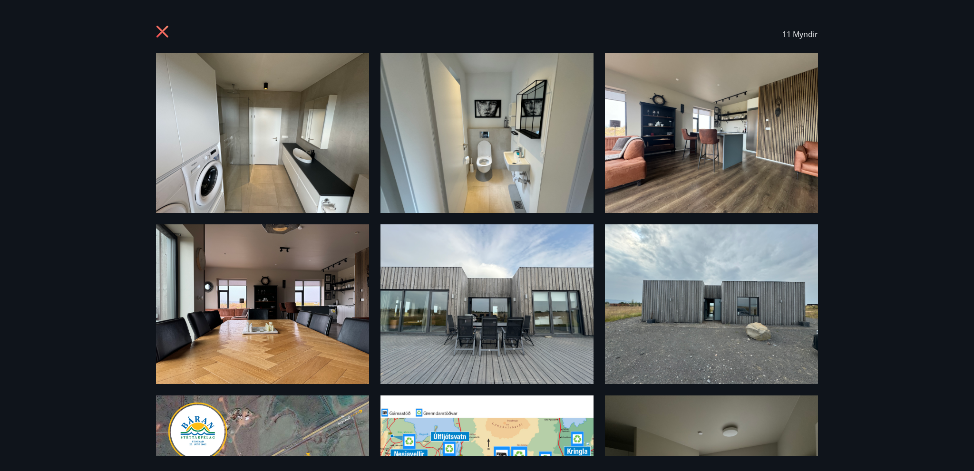
click at [297, 144] on img at bounding box center [262, 133] width 213 height 160
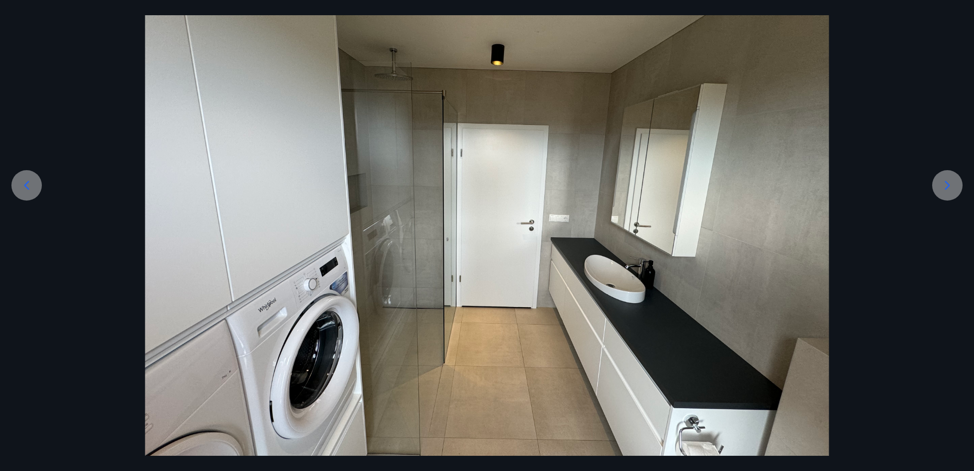
scroll to position [110, 0]
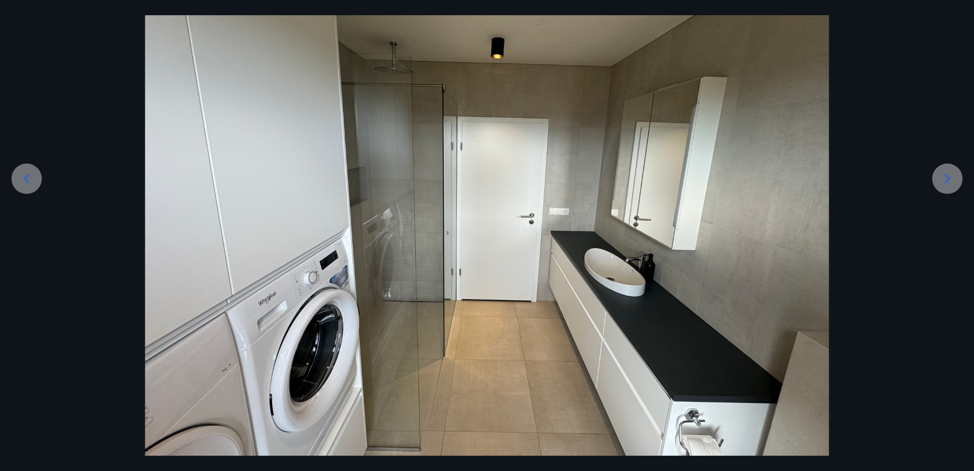
click at [945, 181] on icon at bounding box center [946, 178] width 15 height 15
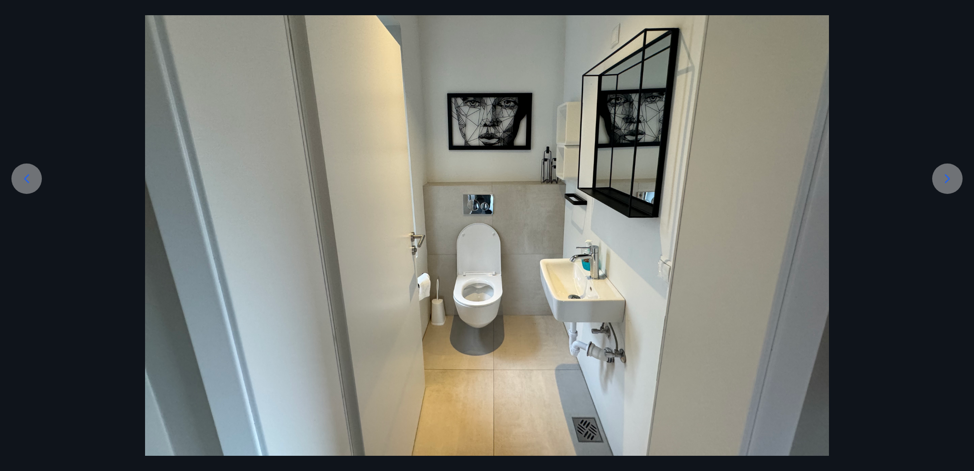
click at [945, 181] on icon at bounding box center [946, 178] width 15 height 15
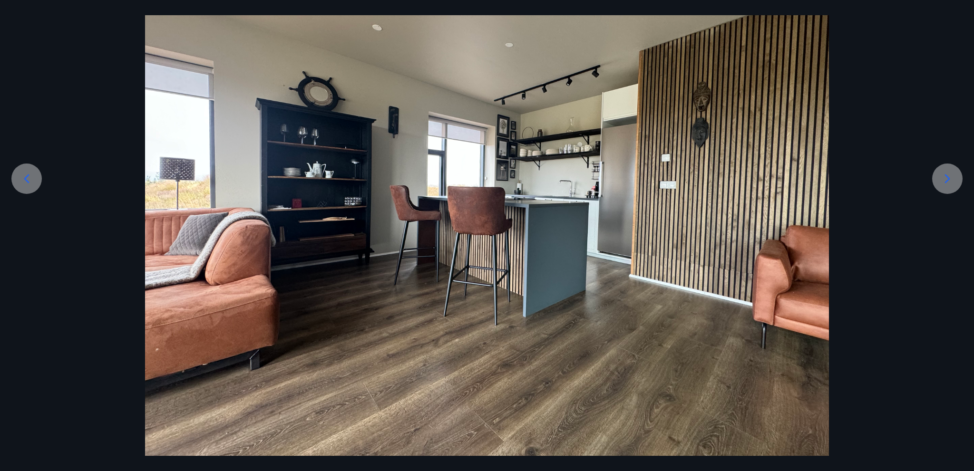
click at [945, 181] on icon at bounding box center [946, 178] width 15 height 15
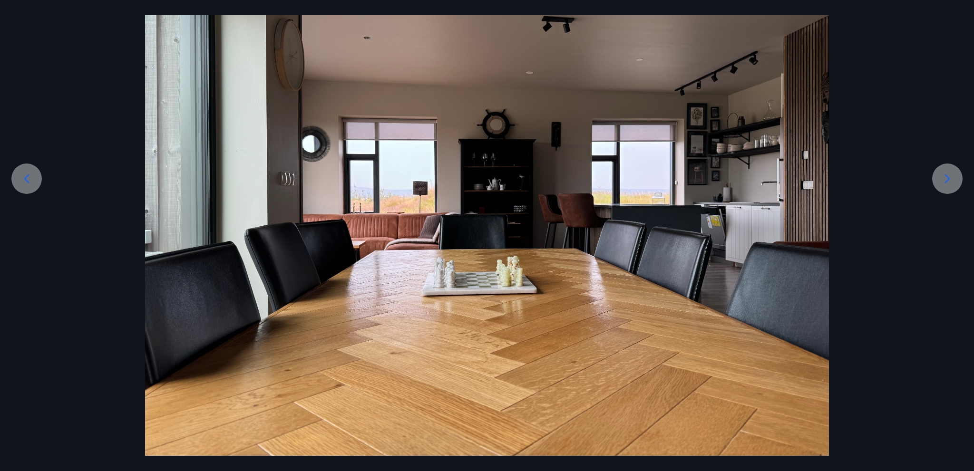
click at [945, 181] on icon at bounding box center [946, 178] width 15 height 15
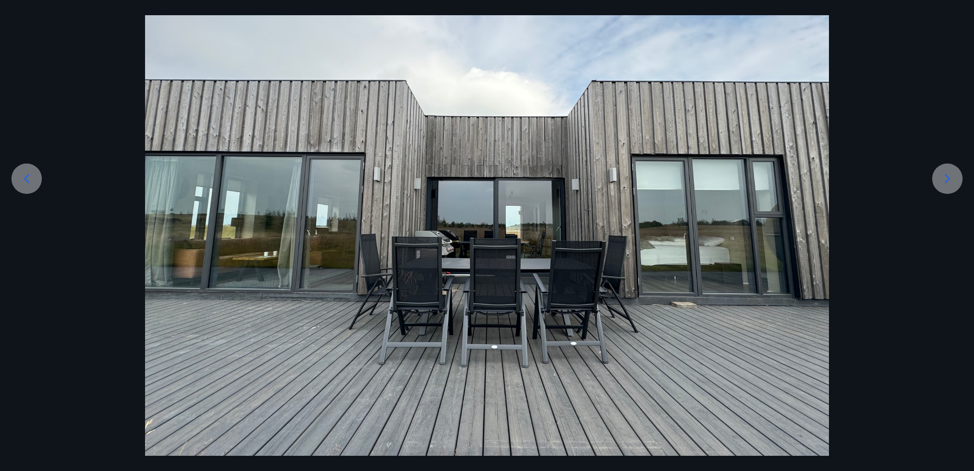
click at [945, 181] on icon at bounding box center [946, 178] width 15 height 15
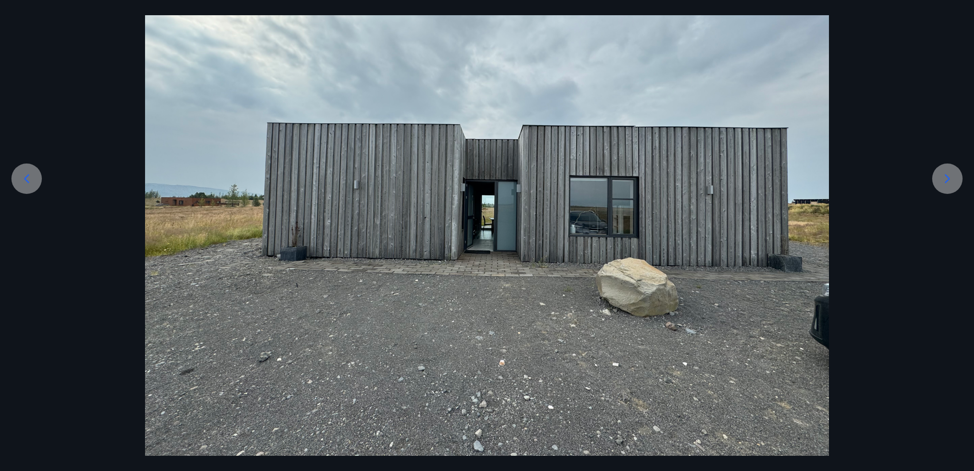
click at [945, 181] on icon at bounding box center [946, 178] width 15 height 15
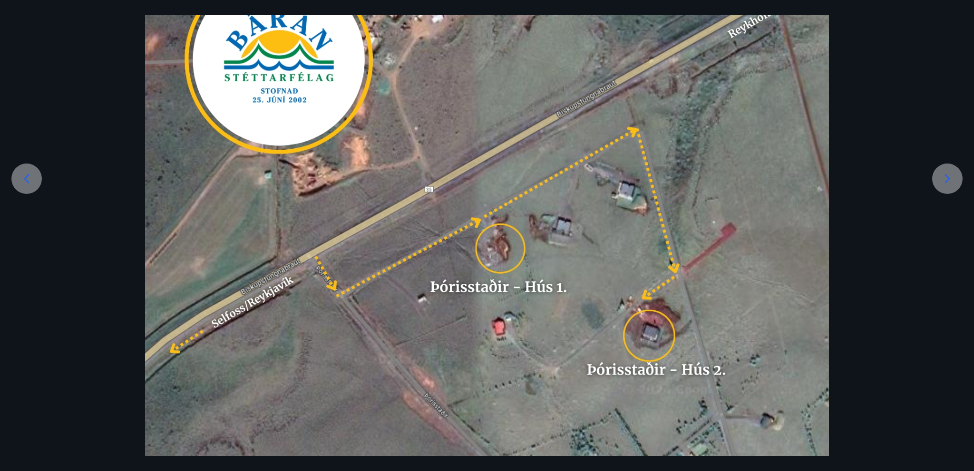
click at [945, 181] on icon at bounding box center [946, 178] width 15 height 15
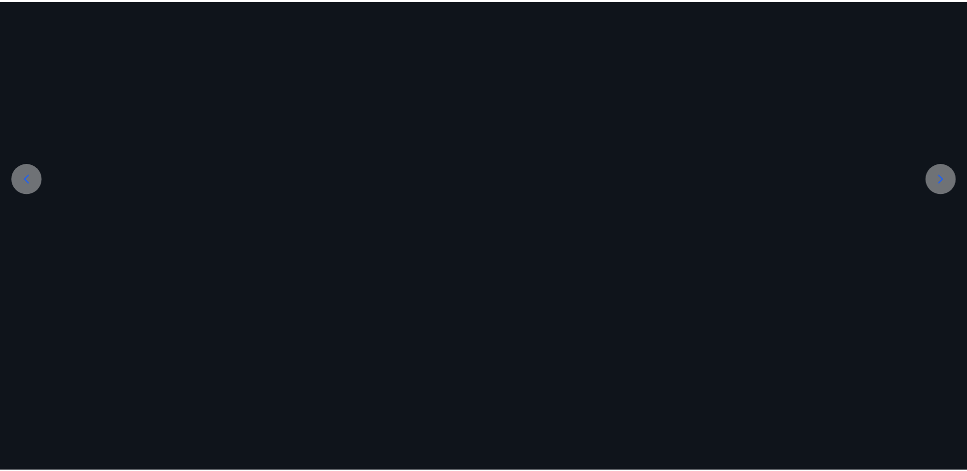
scroll to position [65, 0]
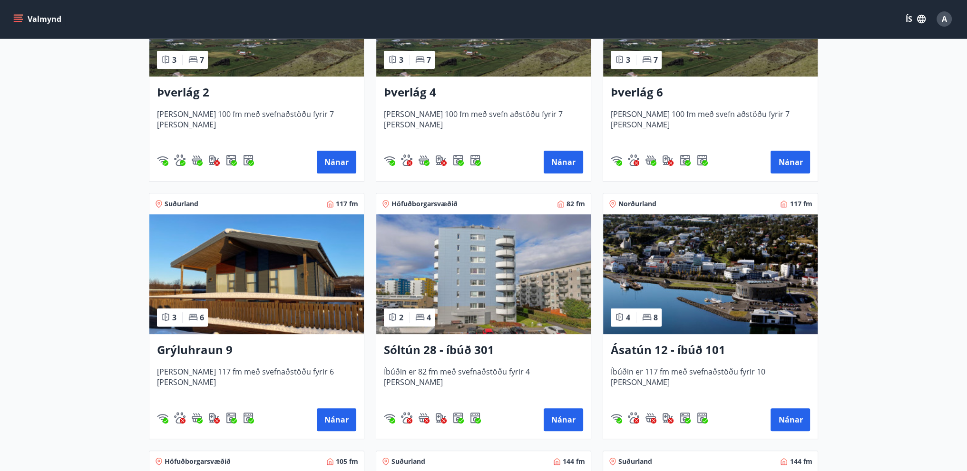
scroll to position [523, 0]
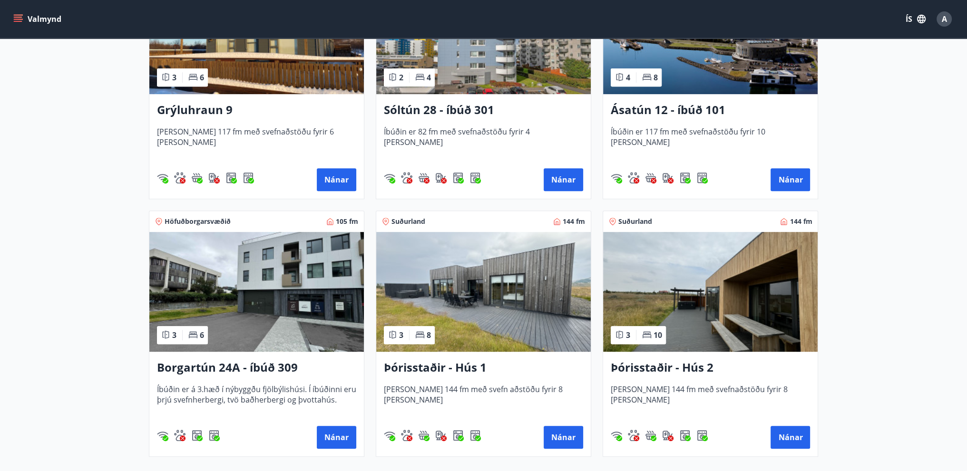
click at [710, 325] on img at bounding box center [710, 292] width 214 height 120
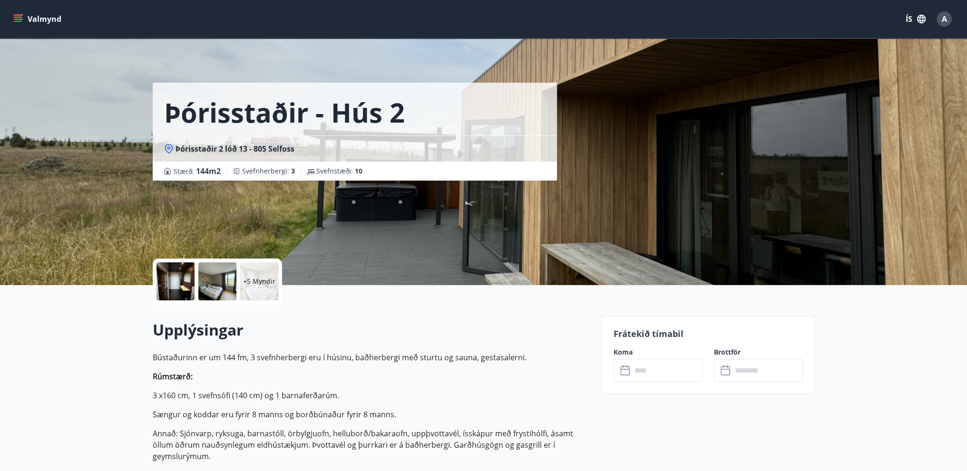
click at [213, 283] on div at bounding box center [217, 281] width 38 height 38
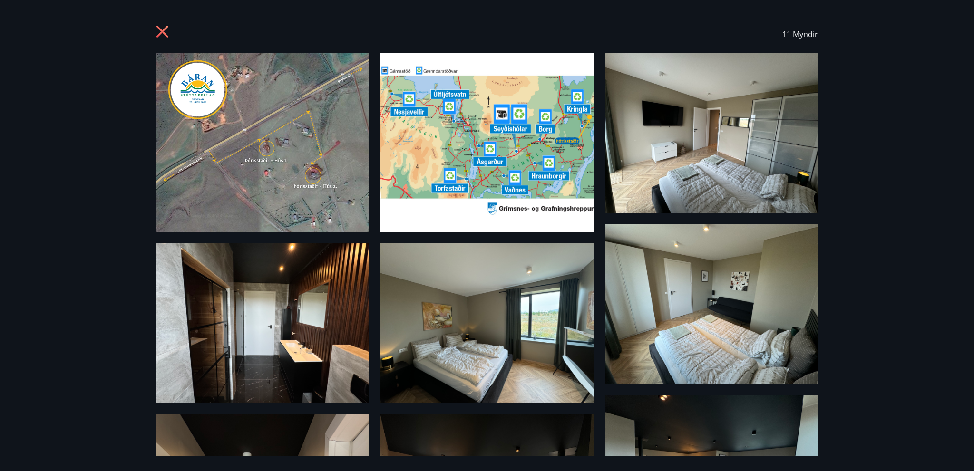
click at [290, 374] on img at bounding box center [262, 323] width 213 height 160
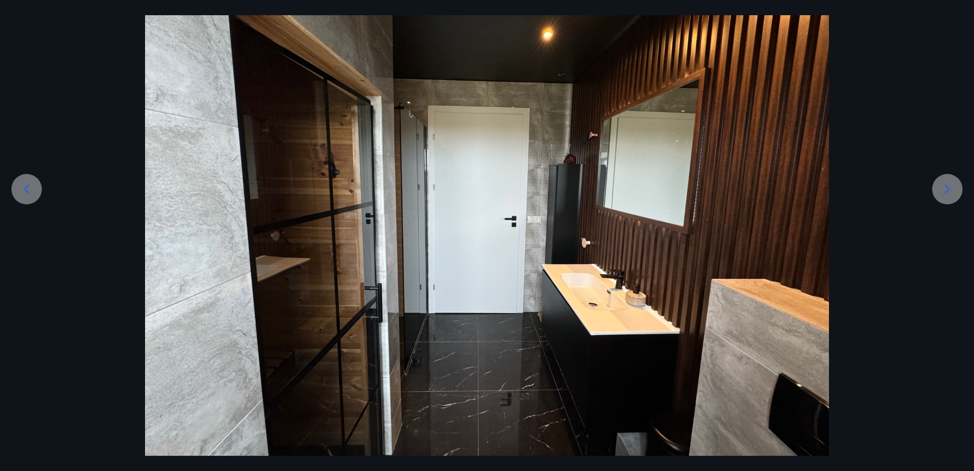
scroll to position [110, 0]
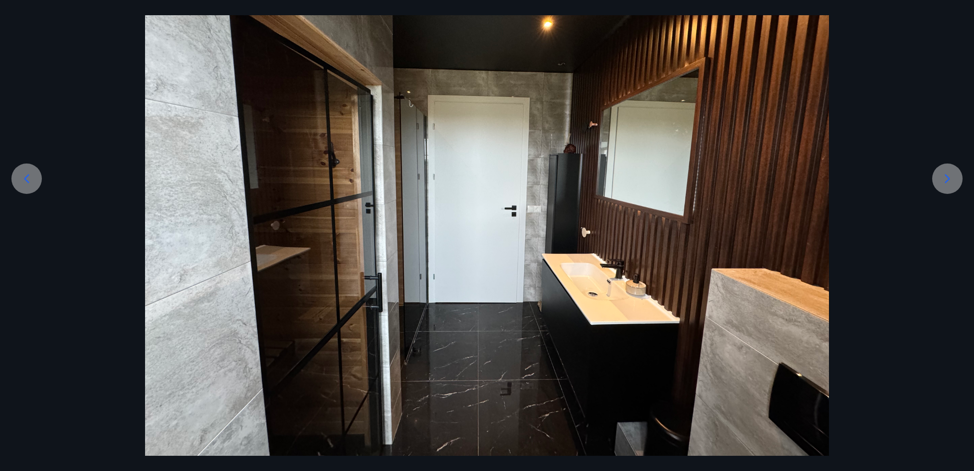
click at [937, 174] on div at bounding box center [947, 179] width 30 height 30
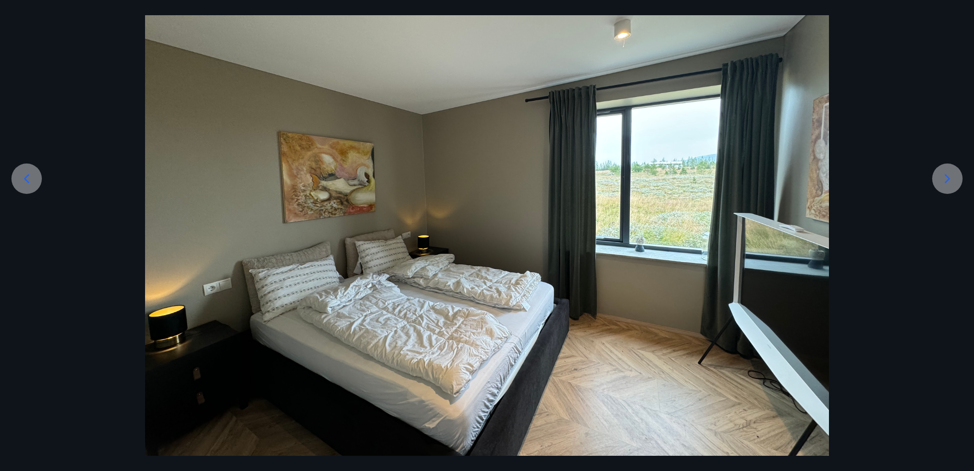
click at [952, 186] on icon at bounding box center [946, 178] width 15 height 15
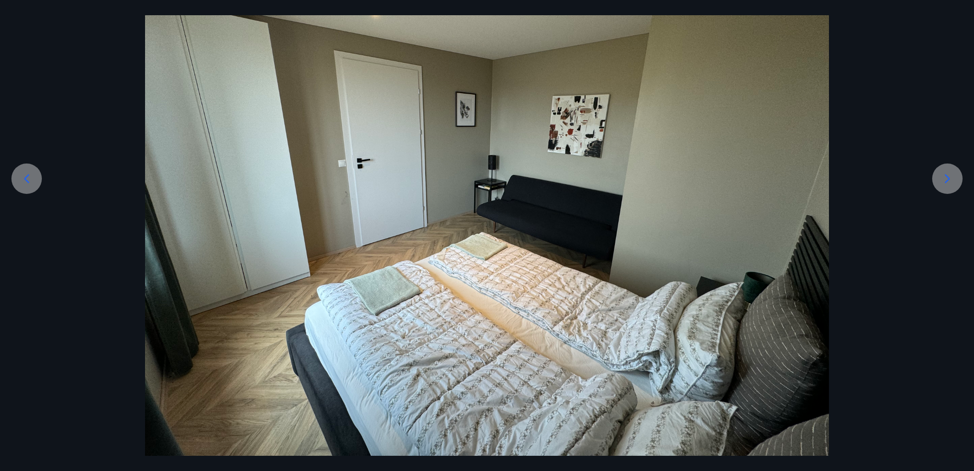
click at [952, 186] on icon at bounding box center [946, 178] width 15 height 15
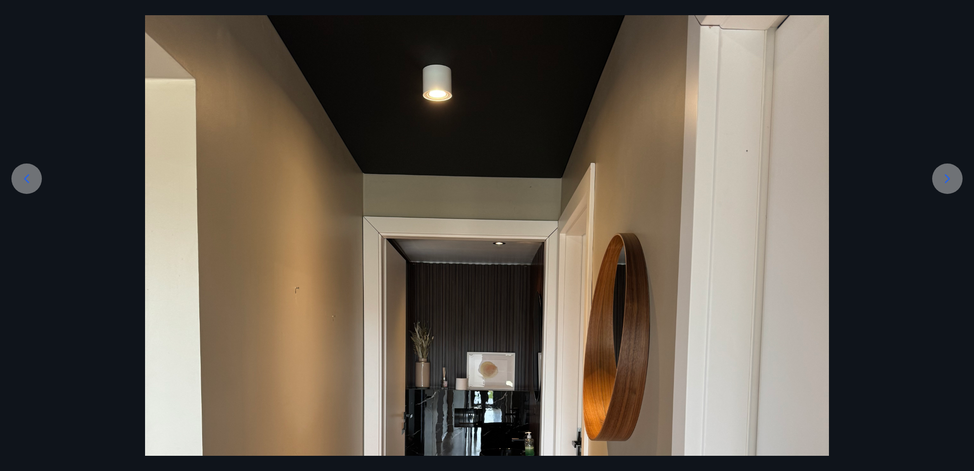
click at [952, 186] on icon at bounding box center [946, 178] width 15 height 15
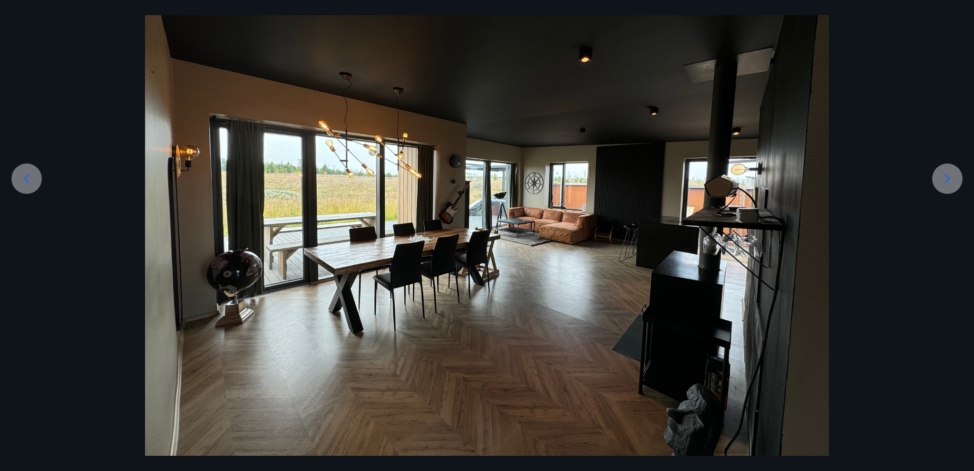
click at [952, 186] on icon at bounding box center [946, 178] width 15 height 15
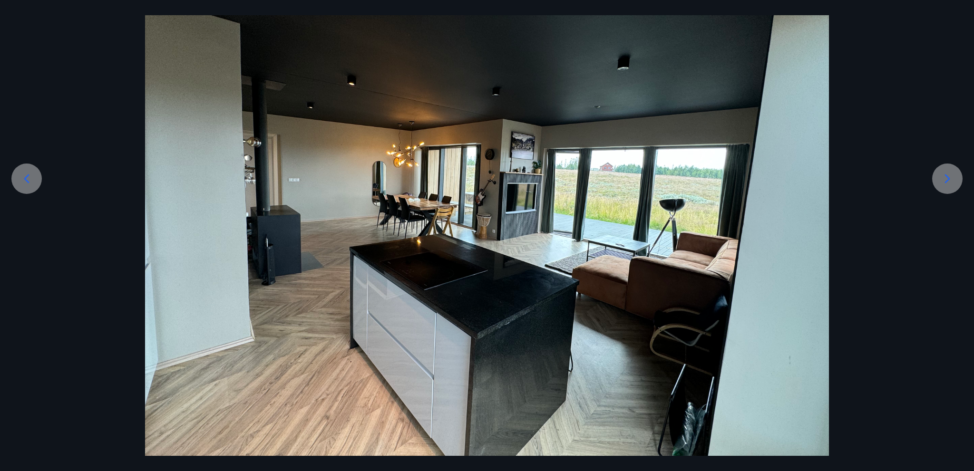
click at [952, 186] on icon at bounding box center [946, 178] width 15 height 15
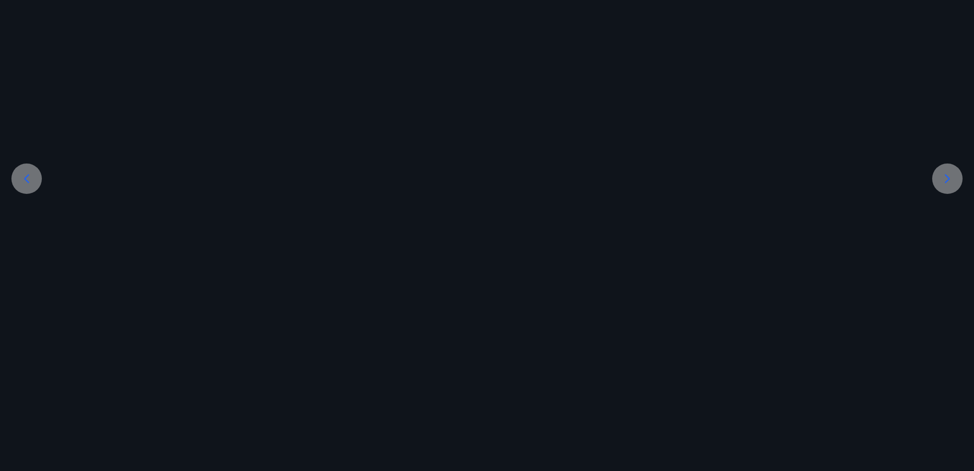
click at [952, 186] on icon at bounding box center [946, 178] width 15 height 15
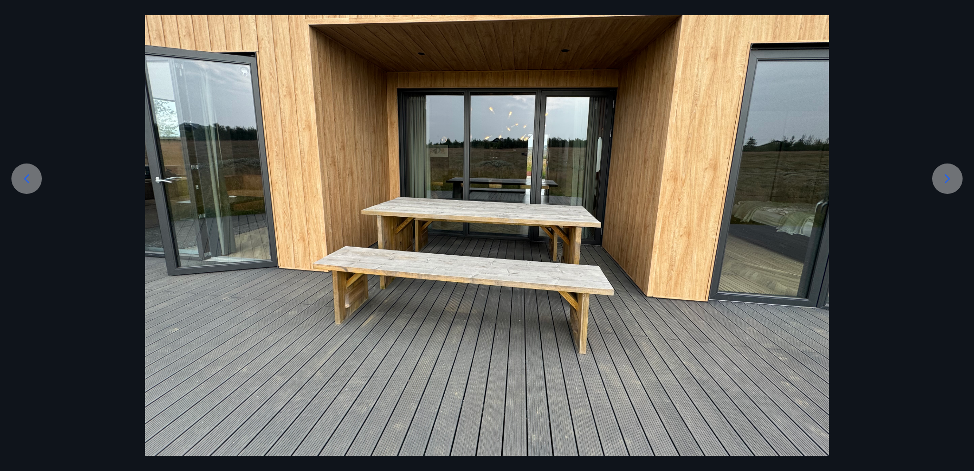
click at [953, 186] on icon at bounding box center [946, 178] width 15 height 15
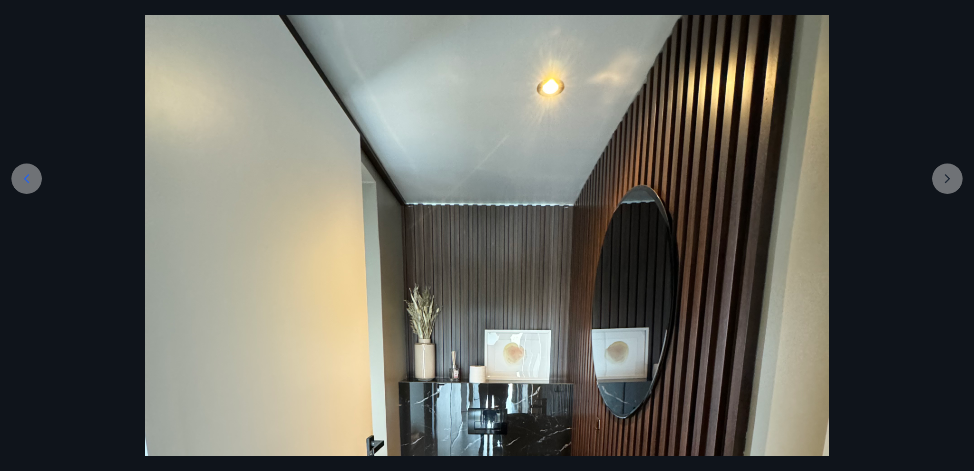
click at [953, 186] on div at bounding box center [487, 398] width 974 height 911
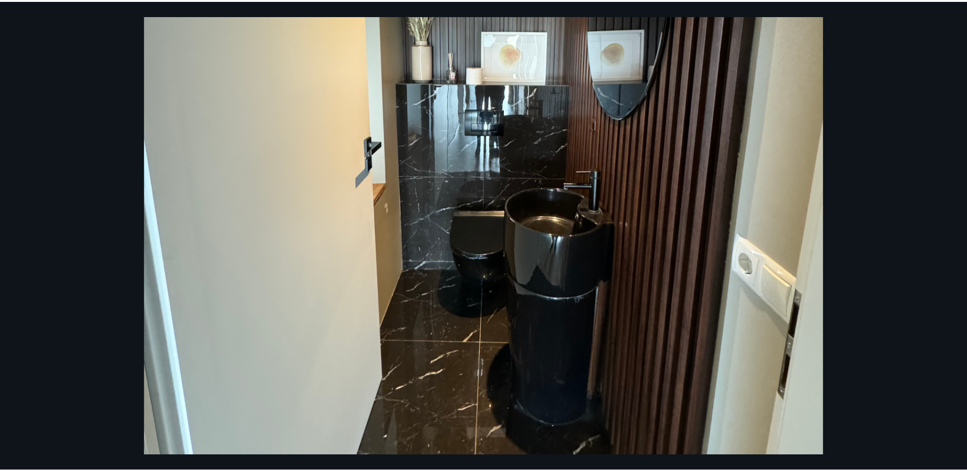
scroll to position [443, 0]
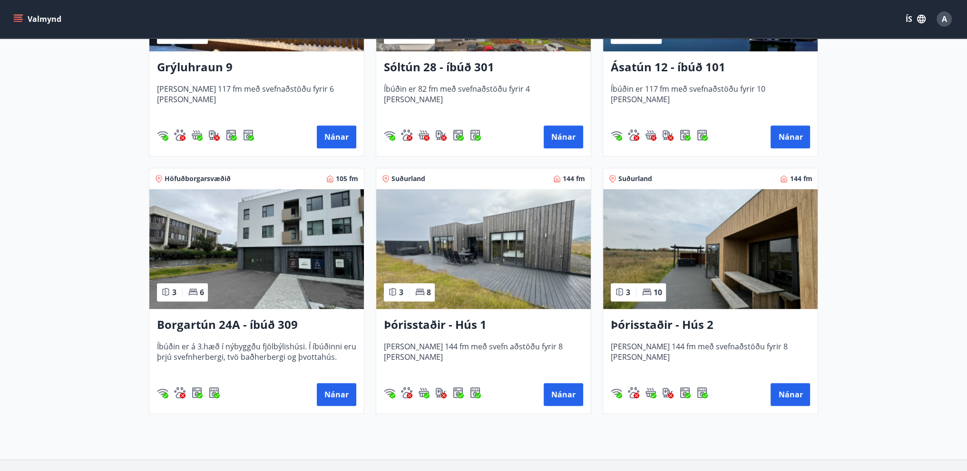
scroll to position [633, 0]
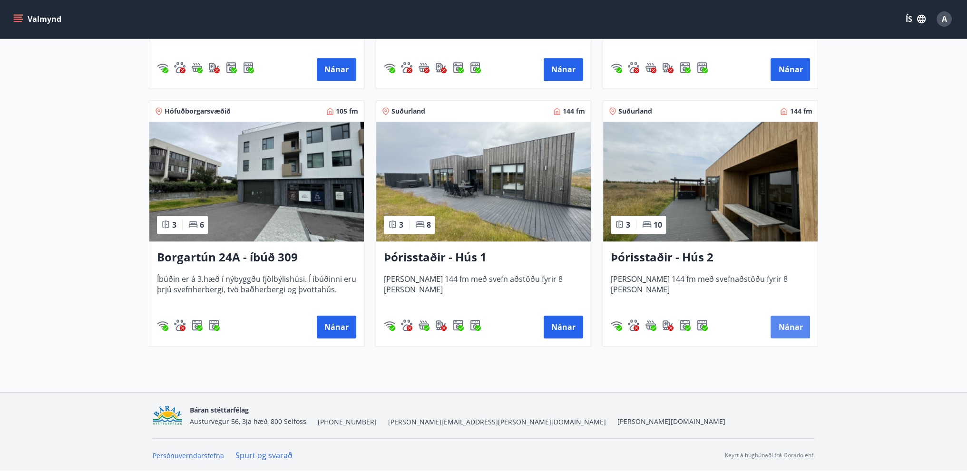
click at [784, 332] on button "Nánar" at bounding box center [789, 327] width 39 height 23
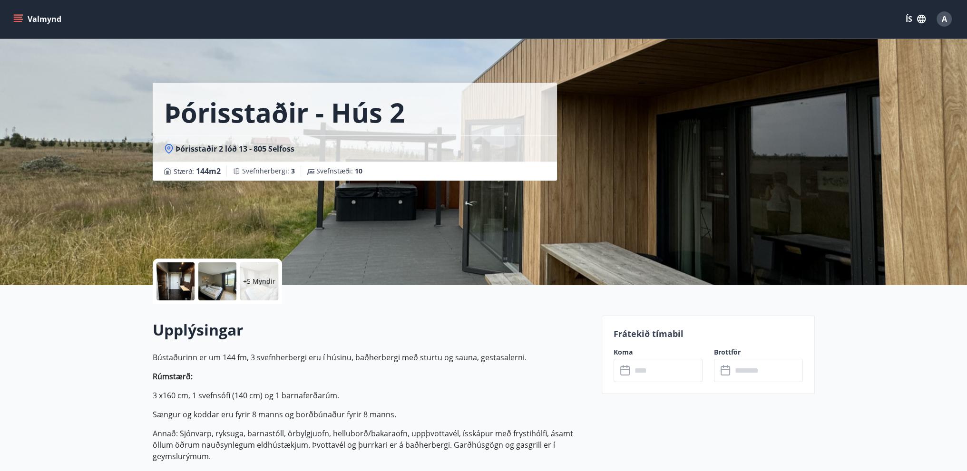
click at [623, 368] on icon at bounding box center [625, 370] width 11 height 11
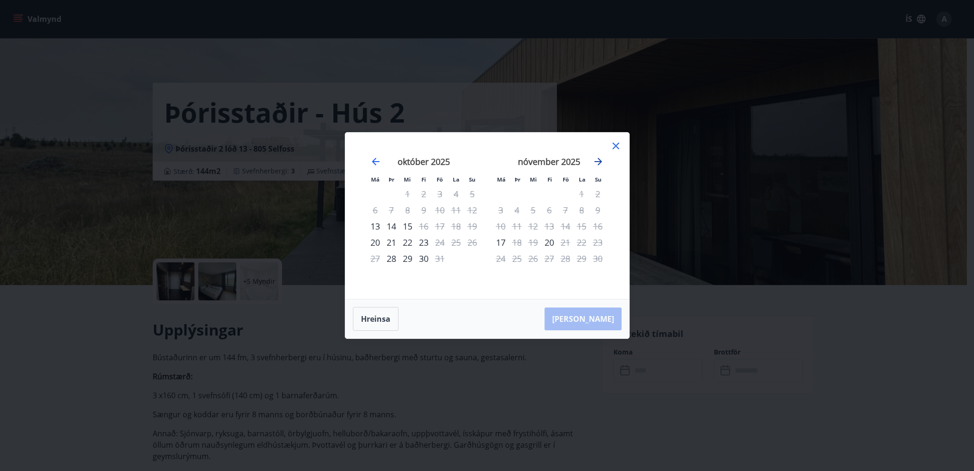
click at [597, 161] on icon "Move forward to switch to the next month." at bounding box center [597, 161] width 11 height 11
click at [614, 148] on icon at bounding box center [615, 145] width 11 height 11
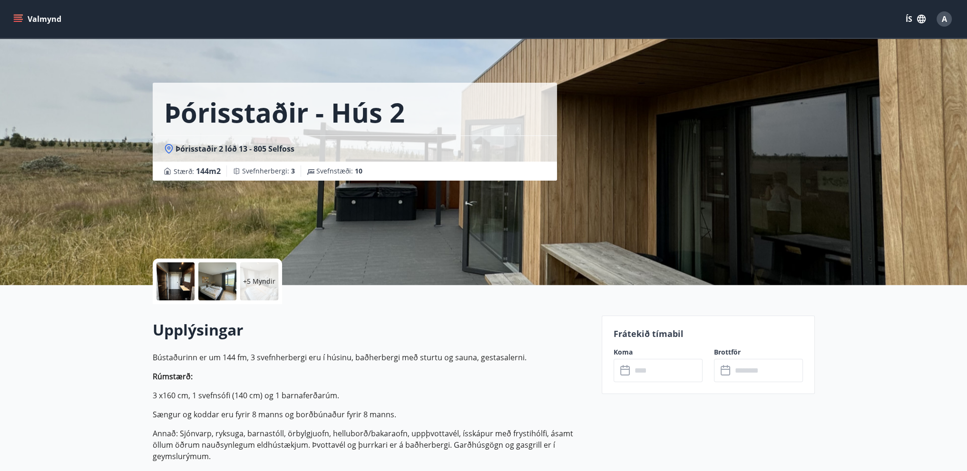
click at [624, 372] on icon at bounding box center [625, 370] width 11 height 11
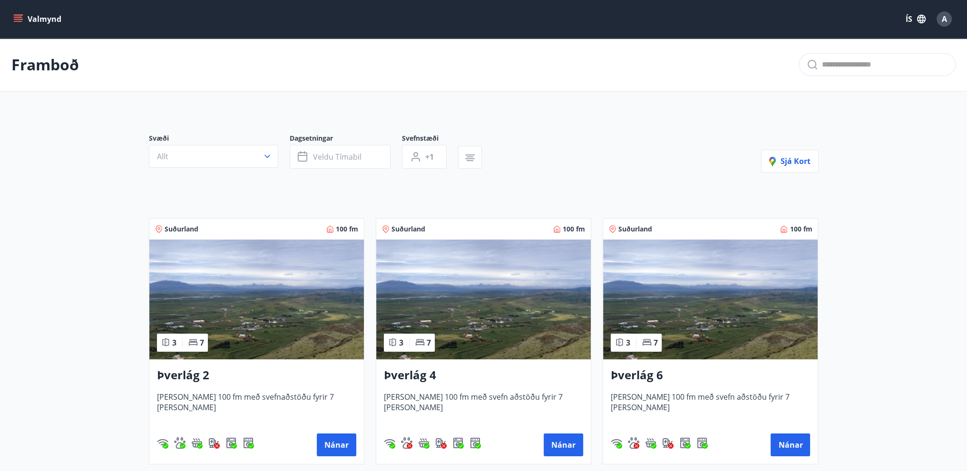
click at [443, 395] on span "[PERSON_NAME] 100 fm með svefn aðstöðu fyrir 7 [PERSON_NAME]" at bounding box center [483, 407] width 199 height 31
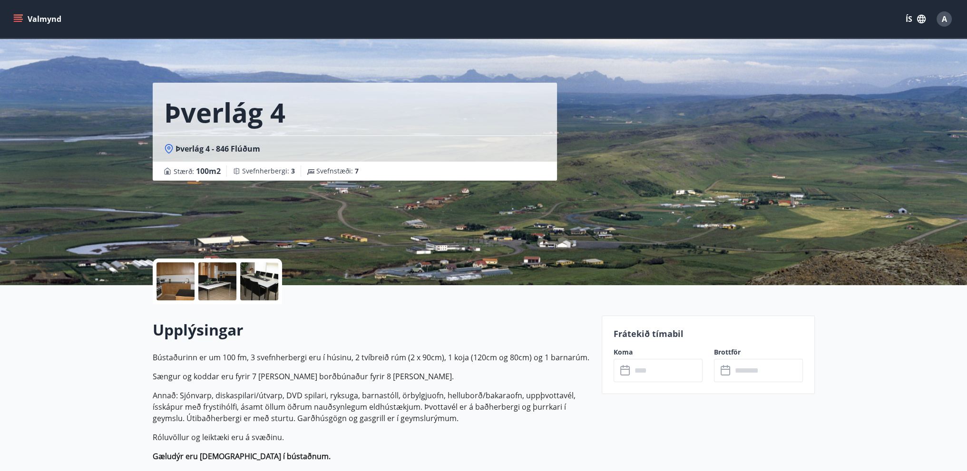
click at [220, 290] on div at bounding box center [217, 281] width 38 height 38
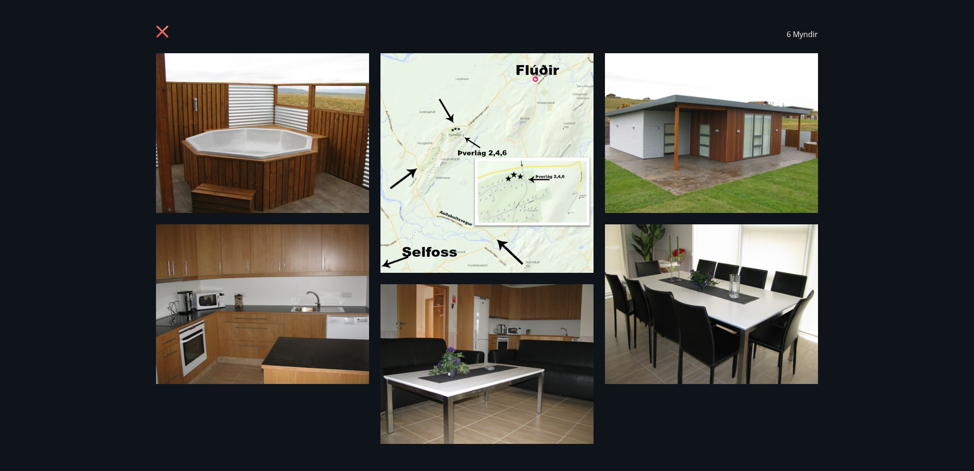
click at [694, 304] on img at bounding box center [711, 304] width 213 height 160
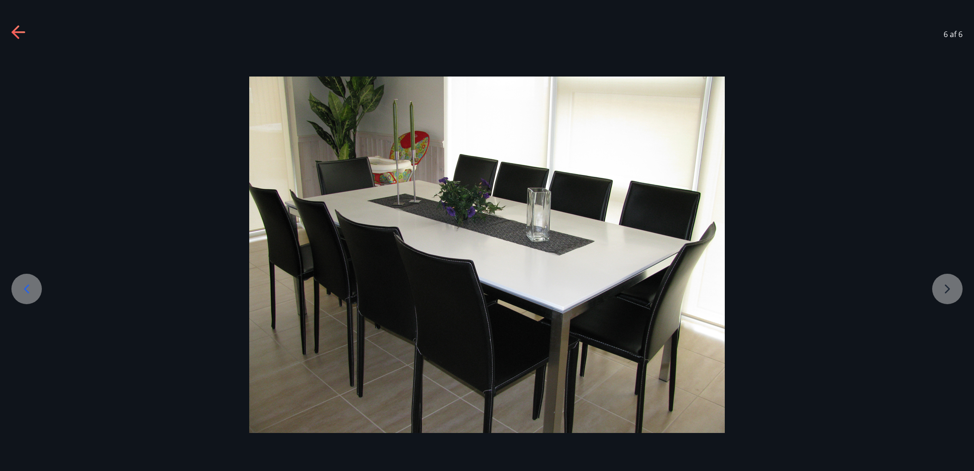
click at [948, 292] on div at bounding box center [487, 255] width 974 height 357
click at [945, 294] on div at bounding box center [487, 255] width 974 height 357
click at [25, 288] on icon at bounding box center [26, 288] width 15 height 15
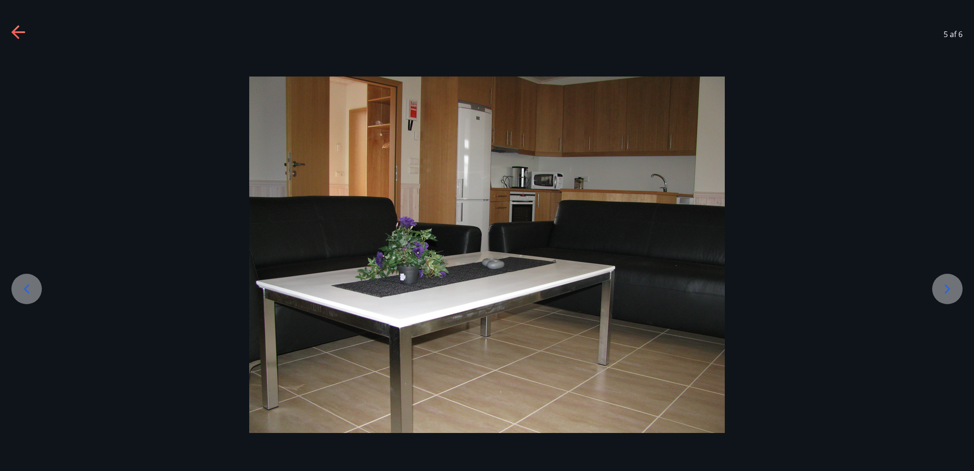
click at [25, 288] on icon at bounding box center [26, 288] width 15 height 15
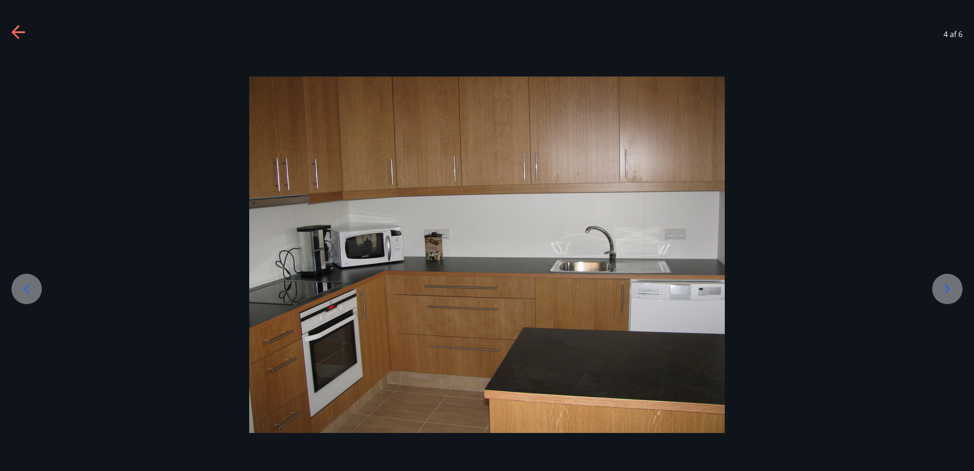
click at [25, 288] on icon at bounding box center [26, 288] width 15 height 15
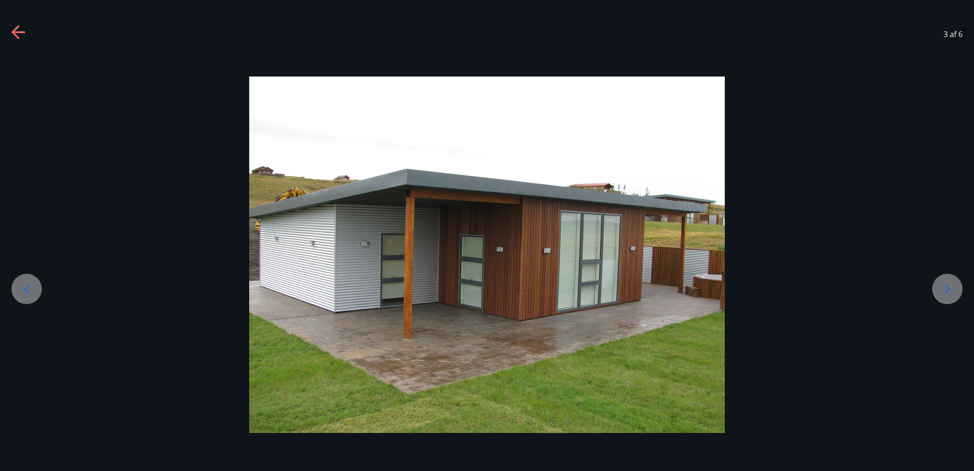
click at [25, 288] on icon at bounding box center [26, 288] width 15 height 15
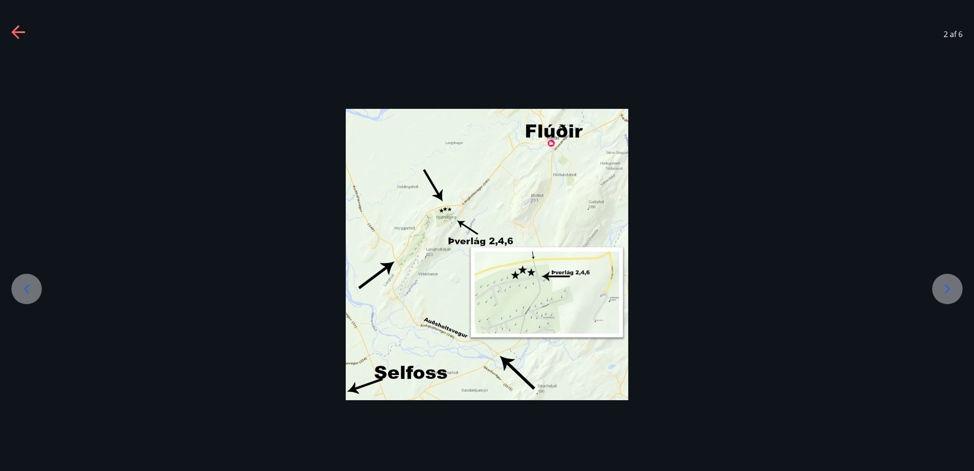
click at [25, 288] on icon at bounding box center [26, 288] width 15 height 15
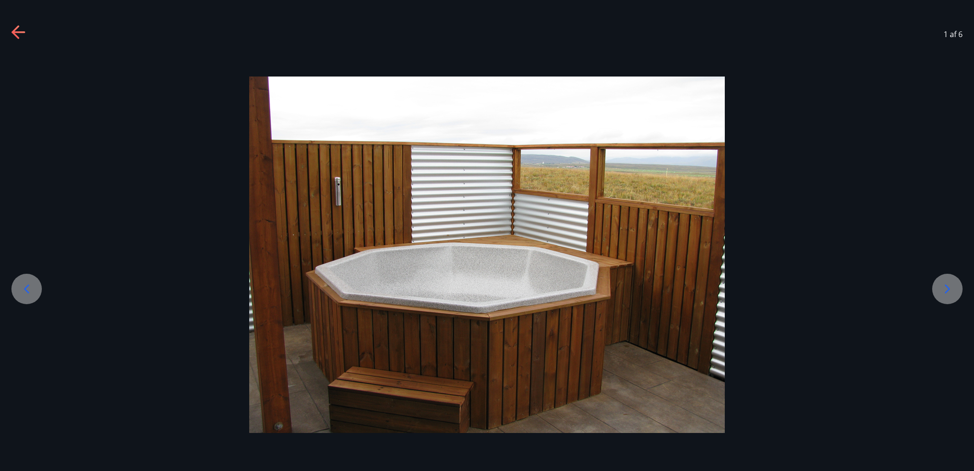
click at [25, 288] on icon at bounding box center [26, 288] width 15 height 15
click at [11, 28] on icon at bounding box center [18, 32] width 15 height 15
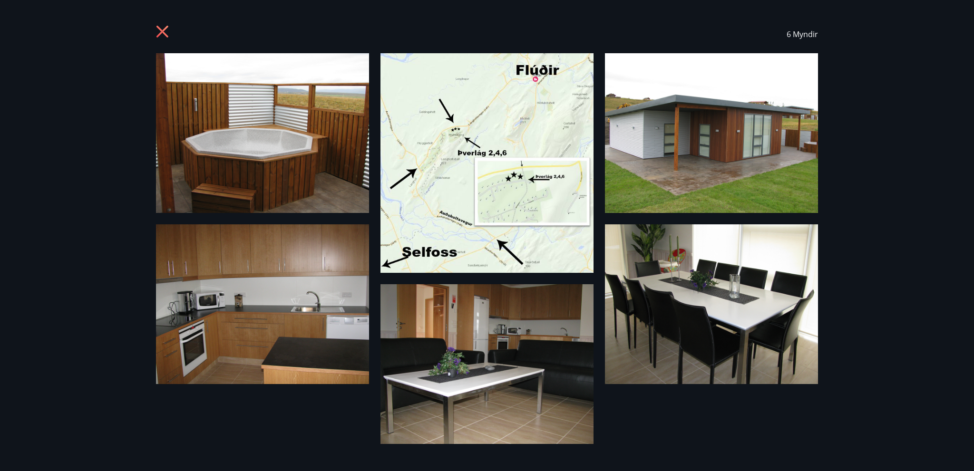
click at [167, 28] on icon at bounding box center [163, 32] width 15 height 15
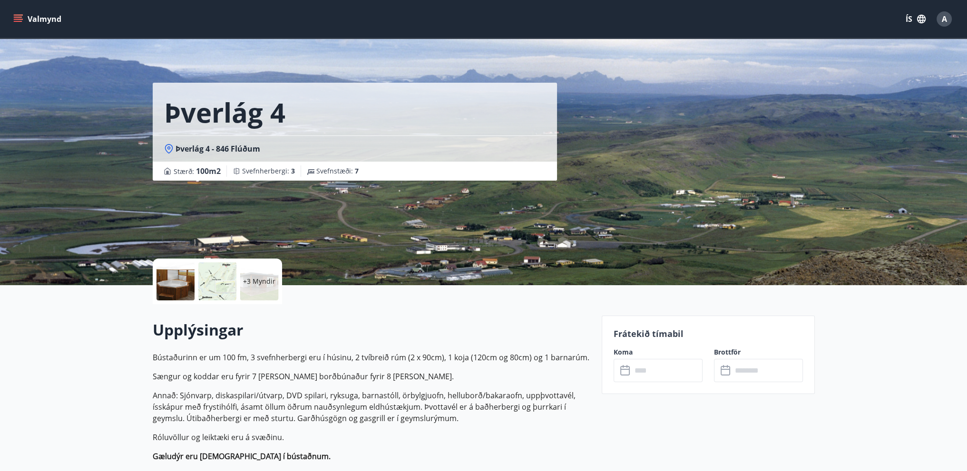
click at [261, 288] on div "+3 Myndir" at bounding box center [259, 281] width 38 height 38
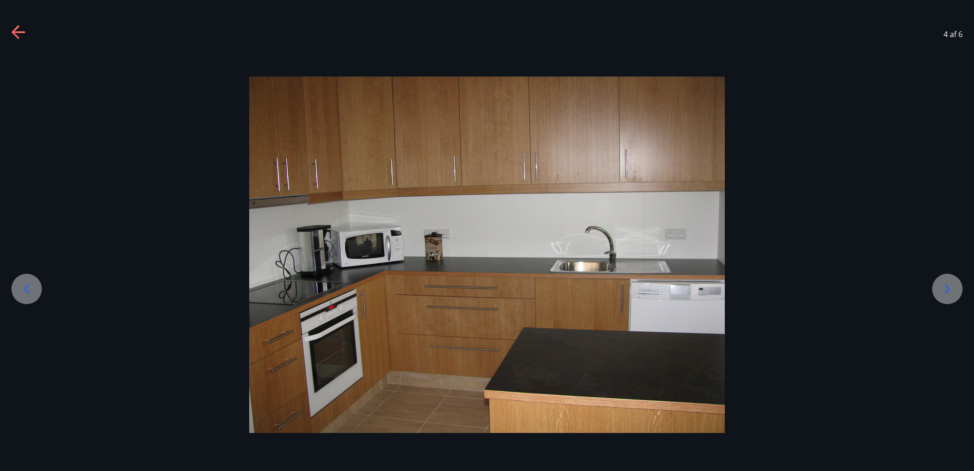
click at [944, 292] on icon at bounding box center [946, 288] width 15 height 15
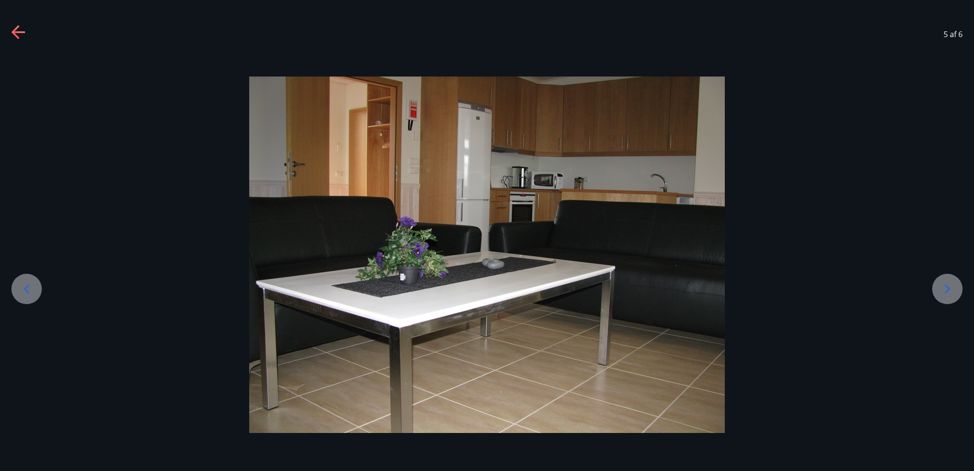
click at [944, 292] on icon at bounding box center [946, 288] width 15 height 15
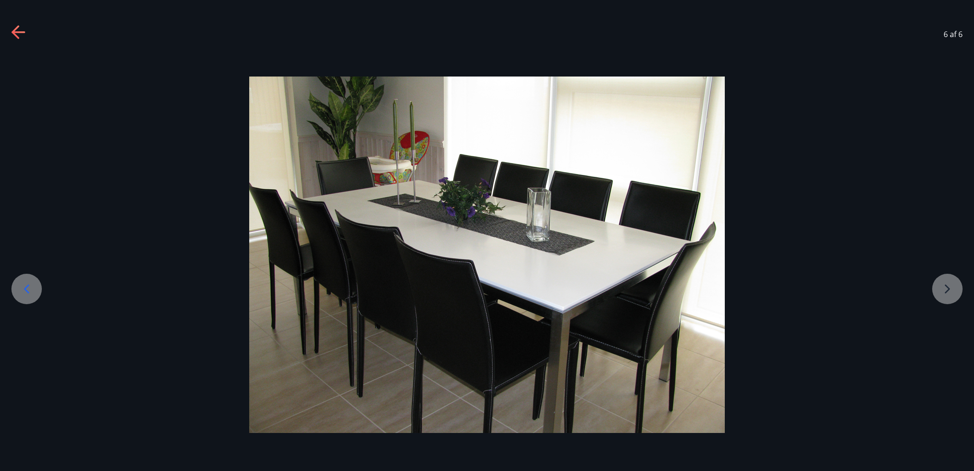
click at [944, 292] on div at bounding box center [487, 255] width 974 height 357
click at [25, 292] on icon at bounding box center [26, 288] width 15 height 15
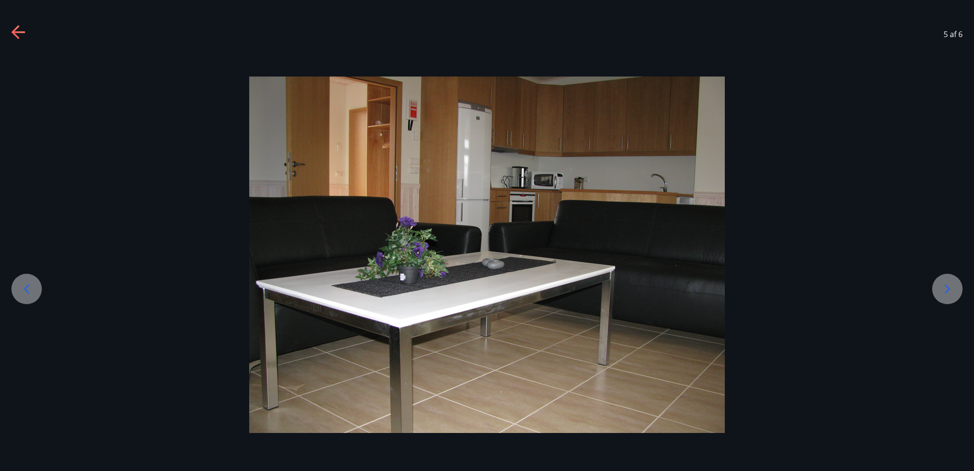
click at [25, 292] on icon at bounding box center [26, 288] width 15 height 15
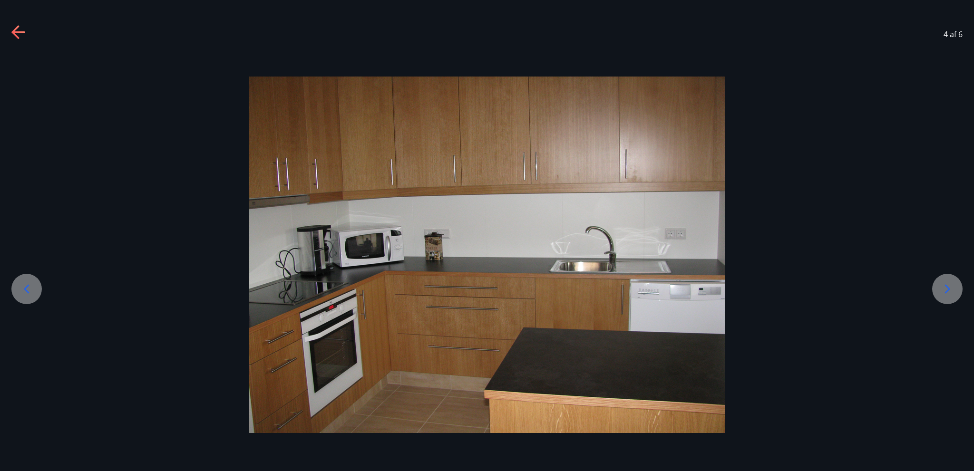
click at [25, 292] on icon at bounding box center [26, 288] width 15 height 15
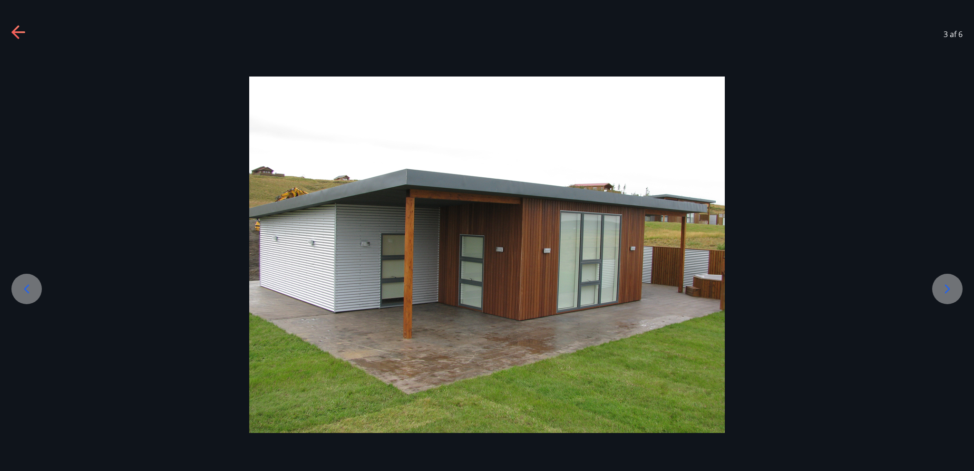
click at [25, 292] on icon at bounding box center [26, 288] width 15 height 15
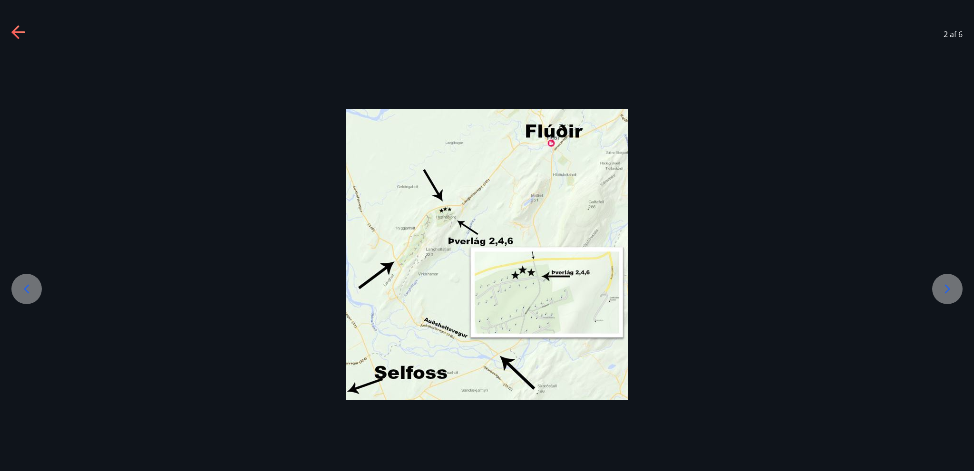
click at [15, 32] on icon at bounding box center [17, 32] width 13 height 2
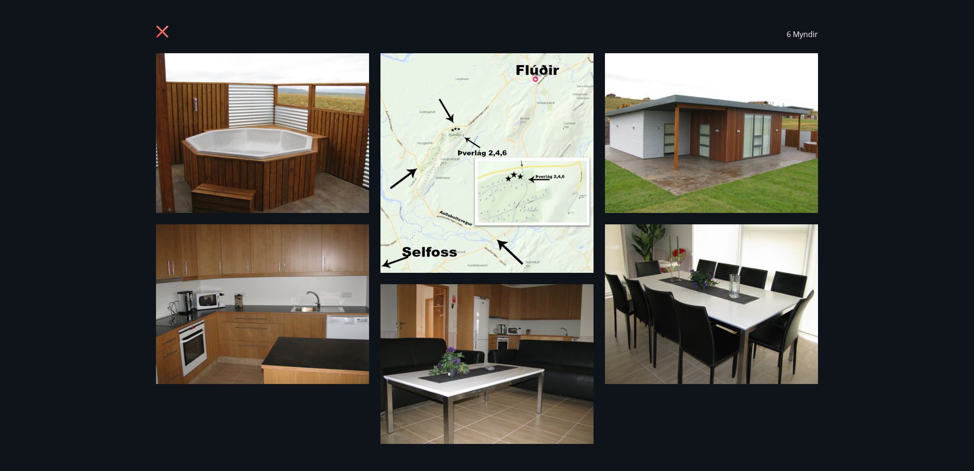
click at [15, 32] on div "6 Myndir" at bounding box center [487, 235] width 974 height 471
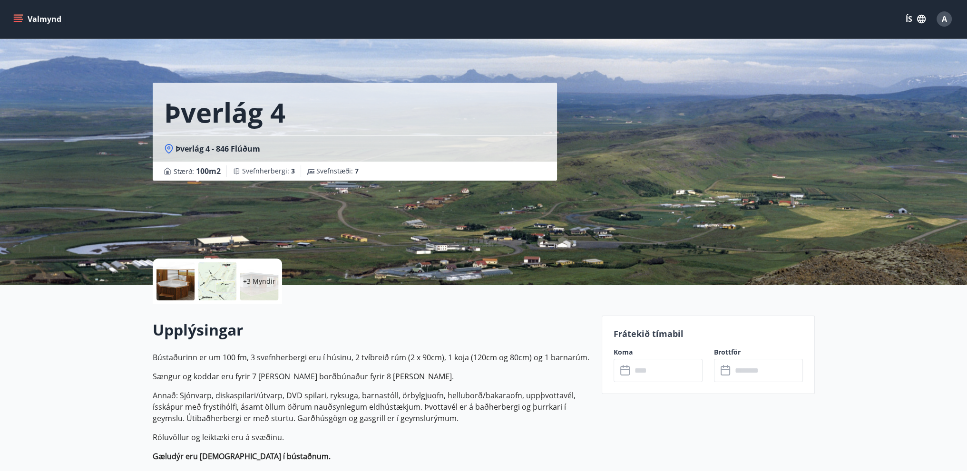
click at [623, 371] on icon at bounding box center [625, 370] width 11 height 11
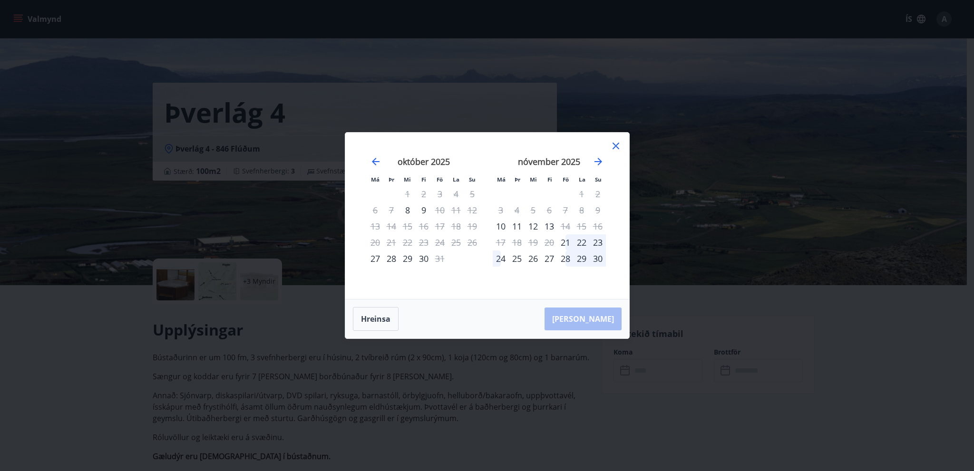
click at [616, 148] on icon at bounding box center [615, 145] width 11 height 11
